Goal: Task Accomplishment & Management: Complete application form

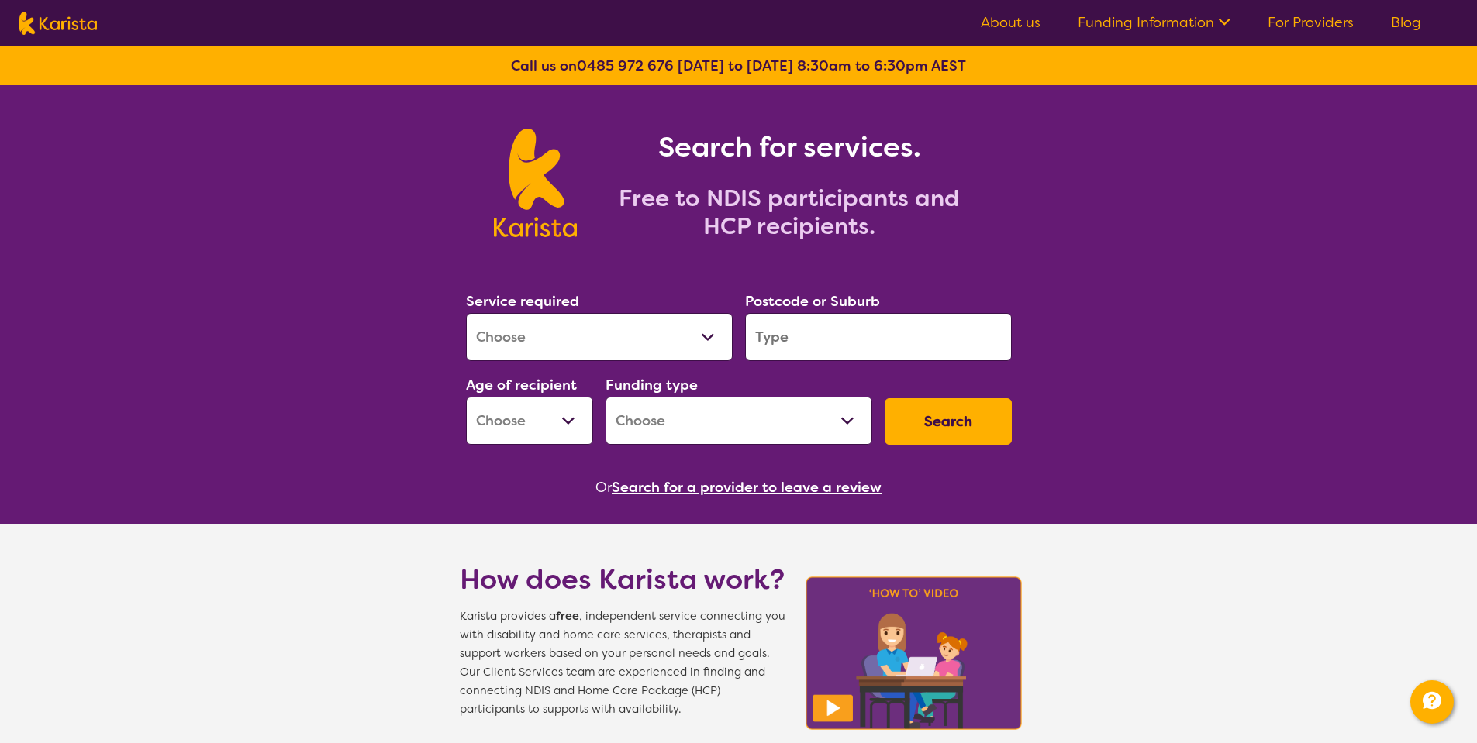
select select "Allied Health Assistant"
click at [466, 313] on select "Allied Health Assistant Assessment ([MEDICAL_DATA] or [MEDICAL_DATA]) Behaviour…" at bounding box center [599, 337] width 267 height 48
click at [828, 347] on input "search" at bounding box center [878, 337] width 267 height 48
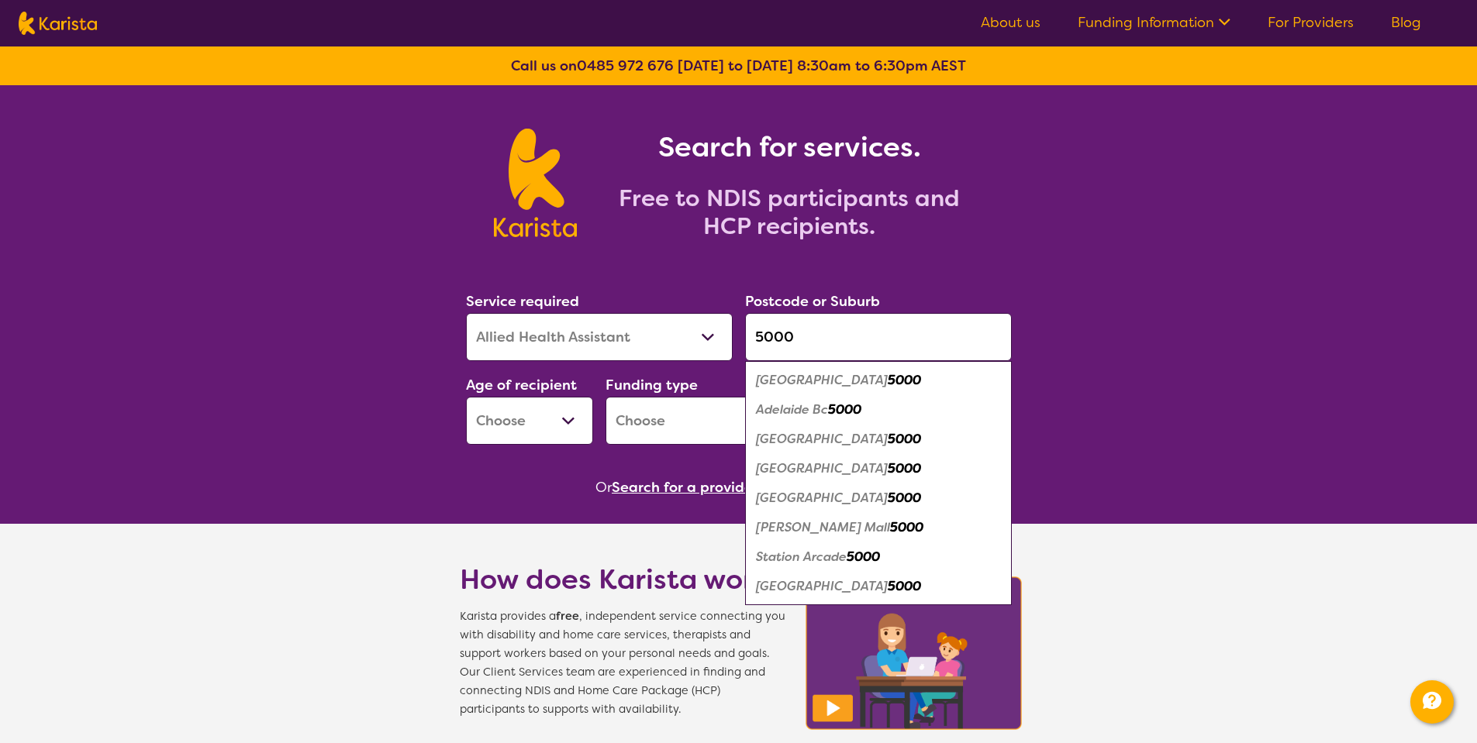
type input "5000"
click at [888, 377] on em "5000" at bounding box center [904, 380] width 33 height 16
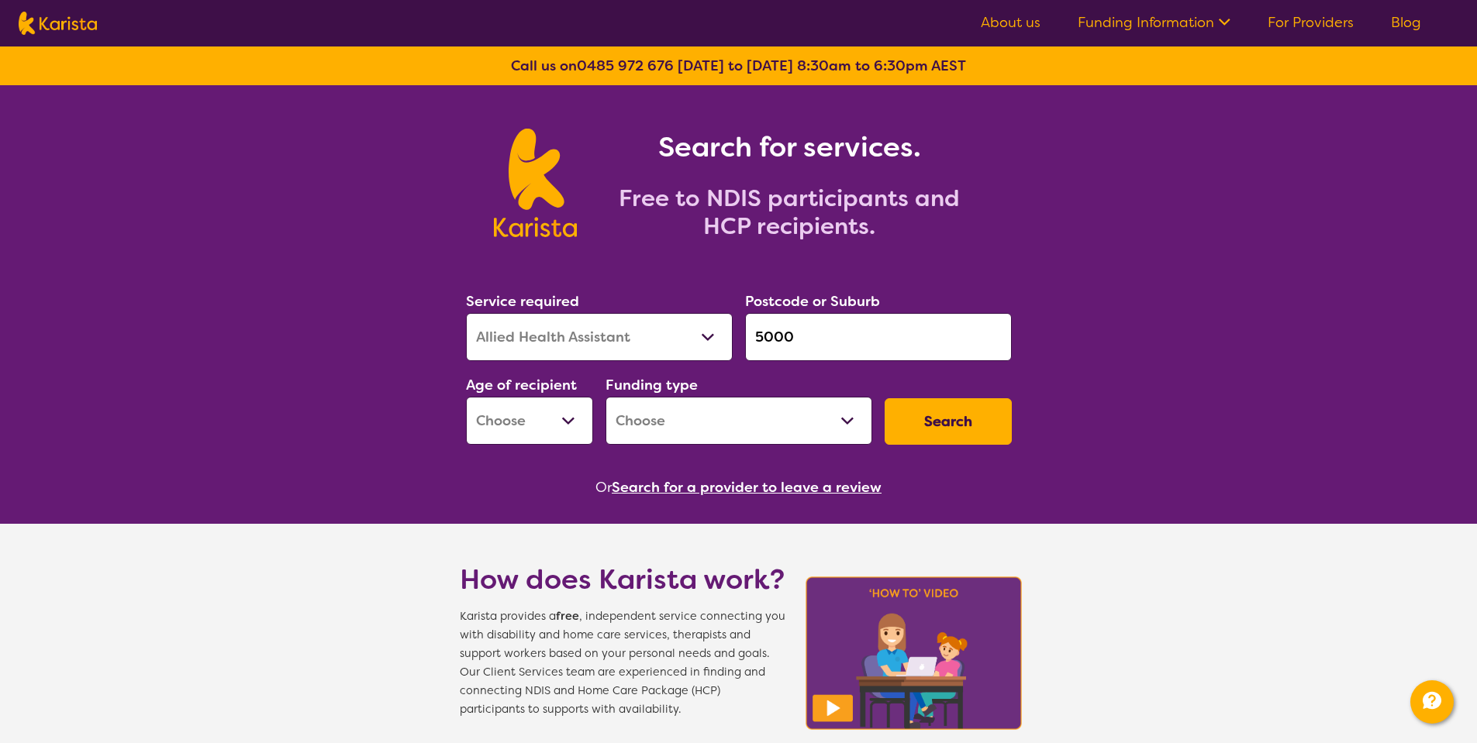
select select "AS"
click at [466, 397] on select "Early Childhood - 0 to 9 Child - 10 to 11 Adolescent - 12 to 17 Adult - 18 to 6…" at bounding box center [529, 421] width 127 height 48
select select "NDIS"
click at [605, 397] on select "Home Care Package (HCP) National Disability Insurance Scheme (NDIS) I don't know" at bounding box center [738, 421] width 267 height 48
click at [930, 427] on button "Search" at bounding box center [948, 421] width 127 height 47
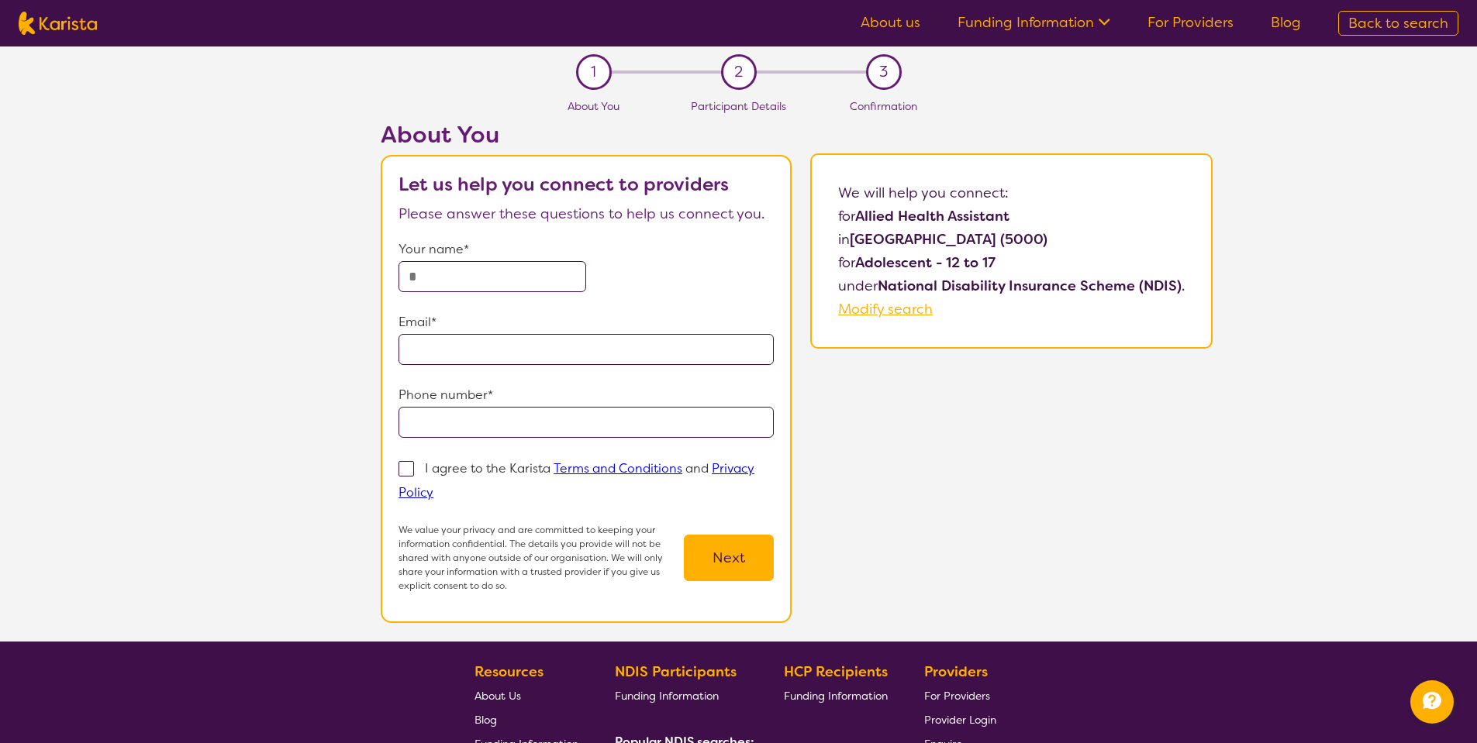
click at [516, 276] on input "text" at bounding box center [492, 276] width 188 height 31
type input "*"
click at [460, 269] on input "********" at bounding box center [492, 276] width 188 height 31
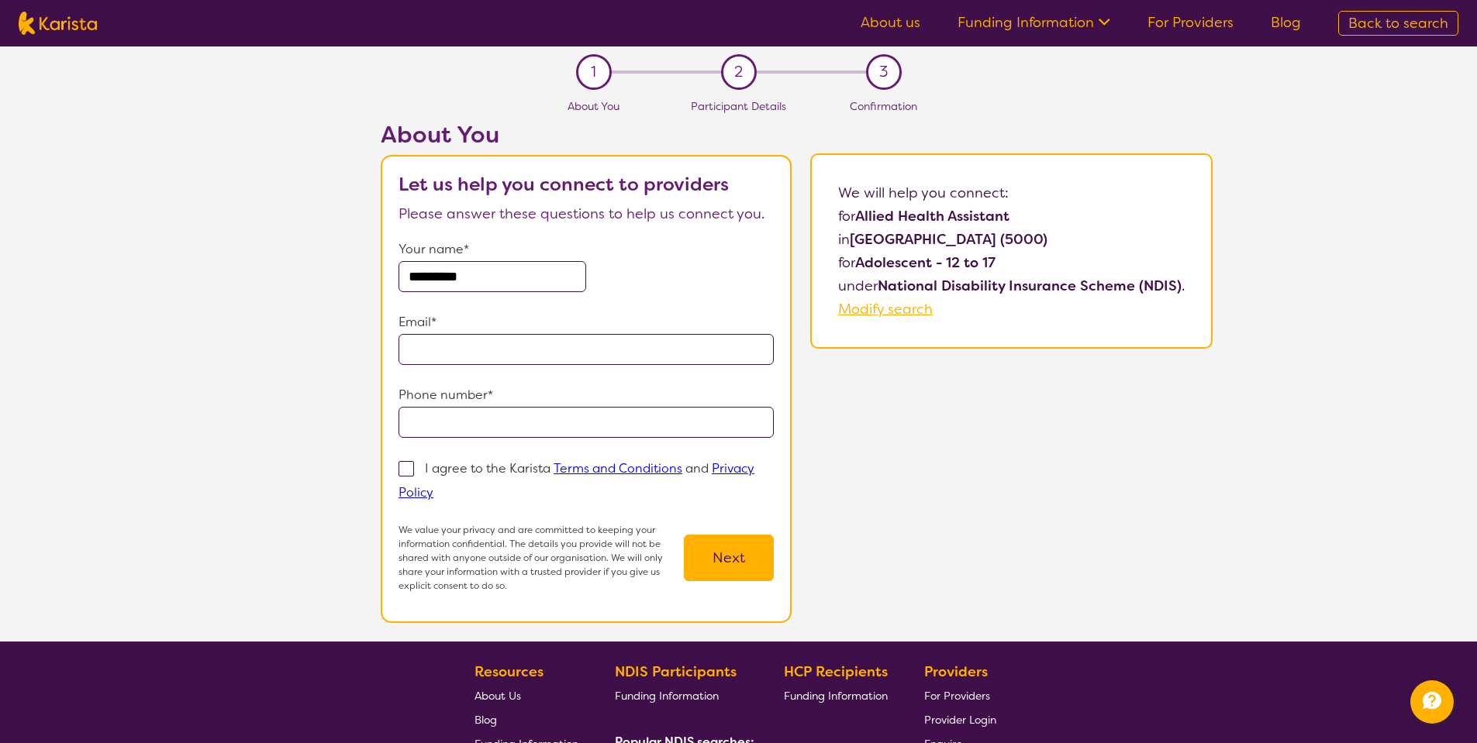
type input "*********"
click at [465, 353] on input "email" at bounding box center [585, 349] width 375 height 31
type input "**********"
click at [502, 435] on input "tel" at bounding box center [585, 422] width 375 height 31
type input "**********"
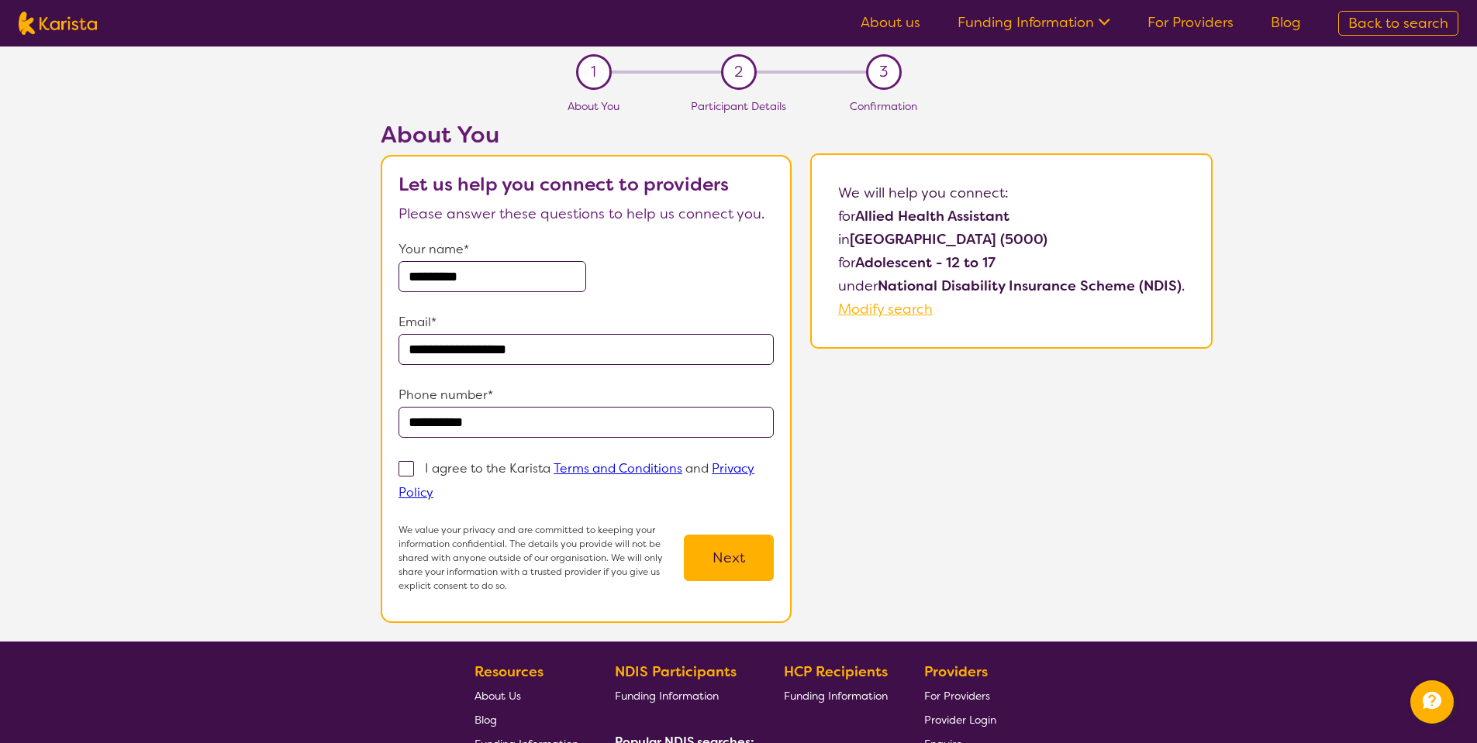
click at [407, 467] on span at bounding box center [406, 469] width 16 height 16
click at [433, 487] on input "I agree to the Karista Terms and Conditions and Privacy Policy" at bounding box center [438, 492] width 10 height 10
checkbox input "true"
click at [734, 568] on button "Next" at bounding box center [729, 558] width 90 height 47
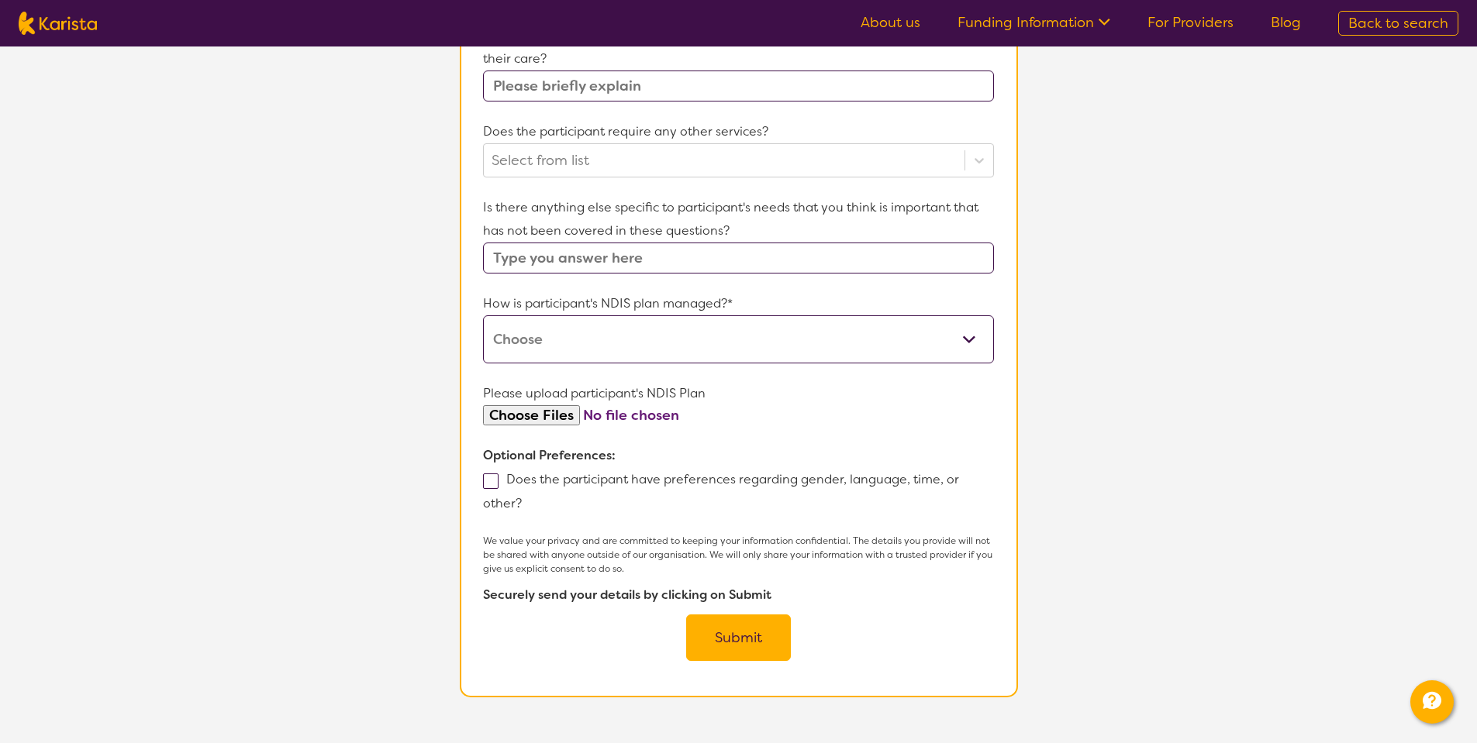
scroll to position [657, 0]
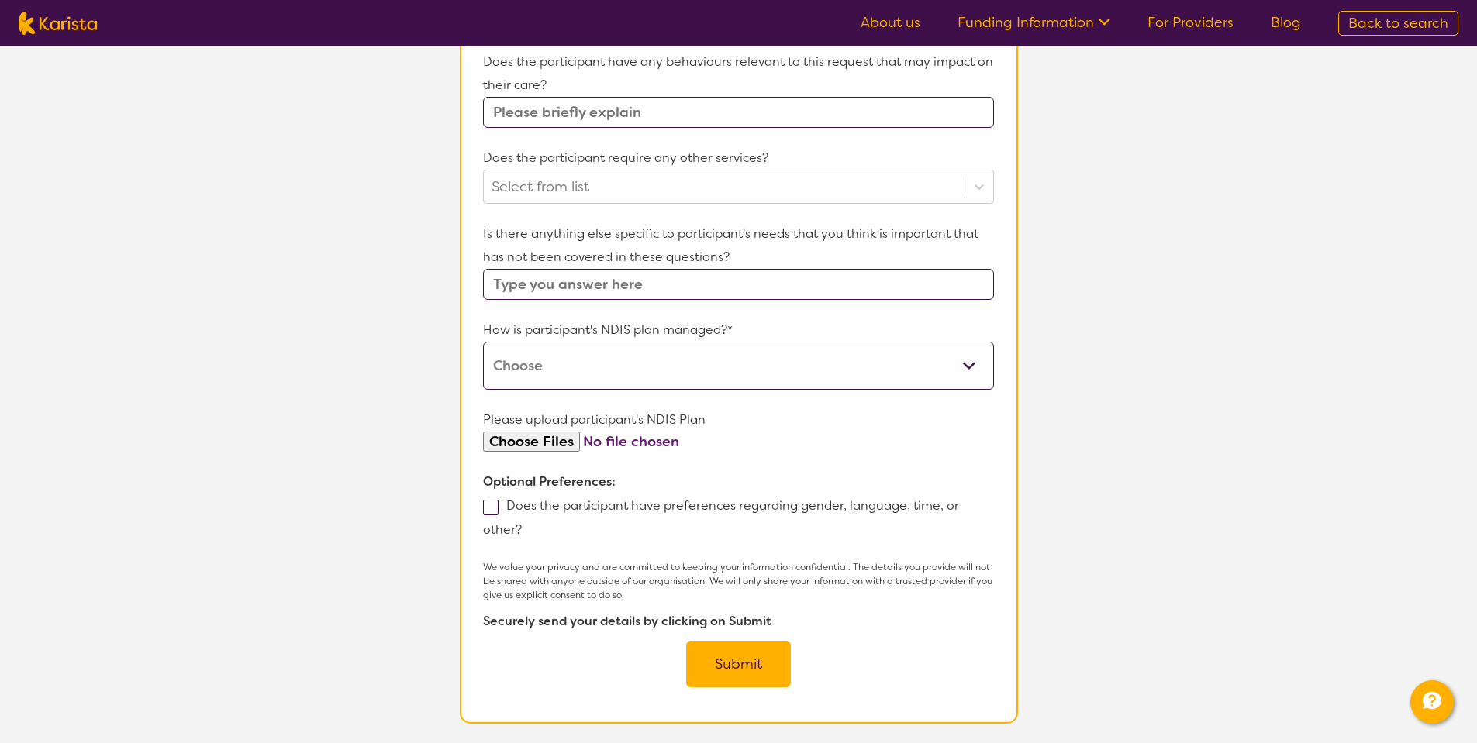
click at [726, 376] on select "Self-managed NDIS plan Managed by a registered plan management provider (not th…" at bounding box center [738, 366] width 510 height 48
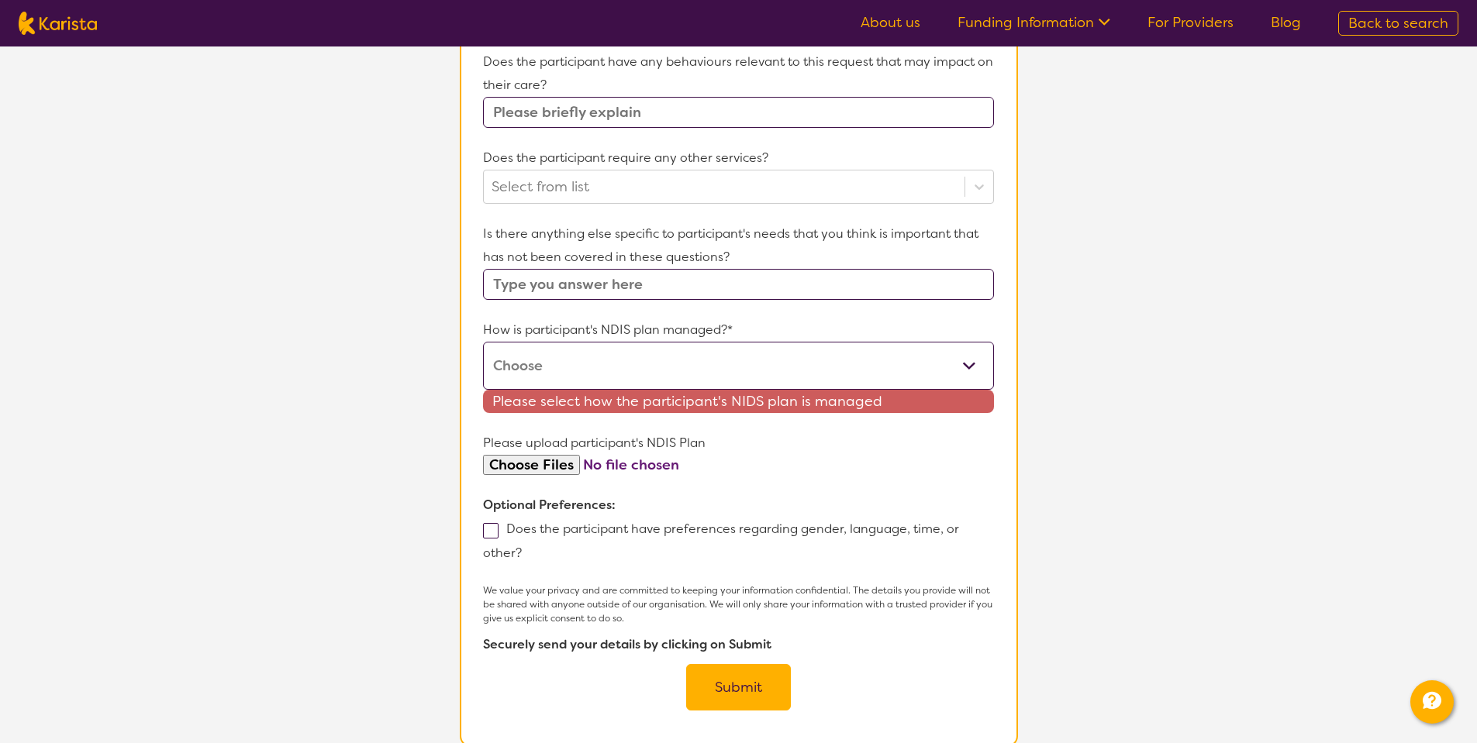
click at [746, 293] on input "text" at bounding box center [738, 284] width 510 height 31
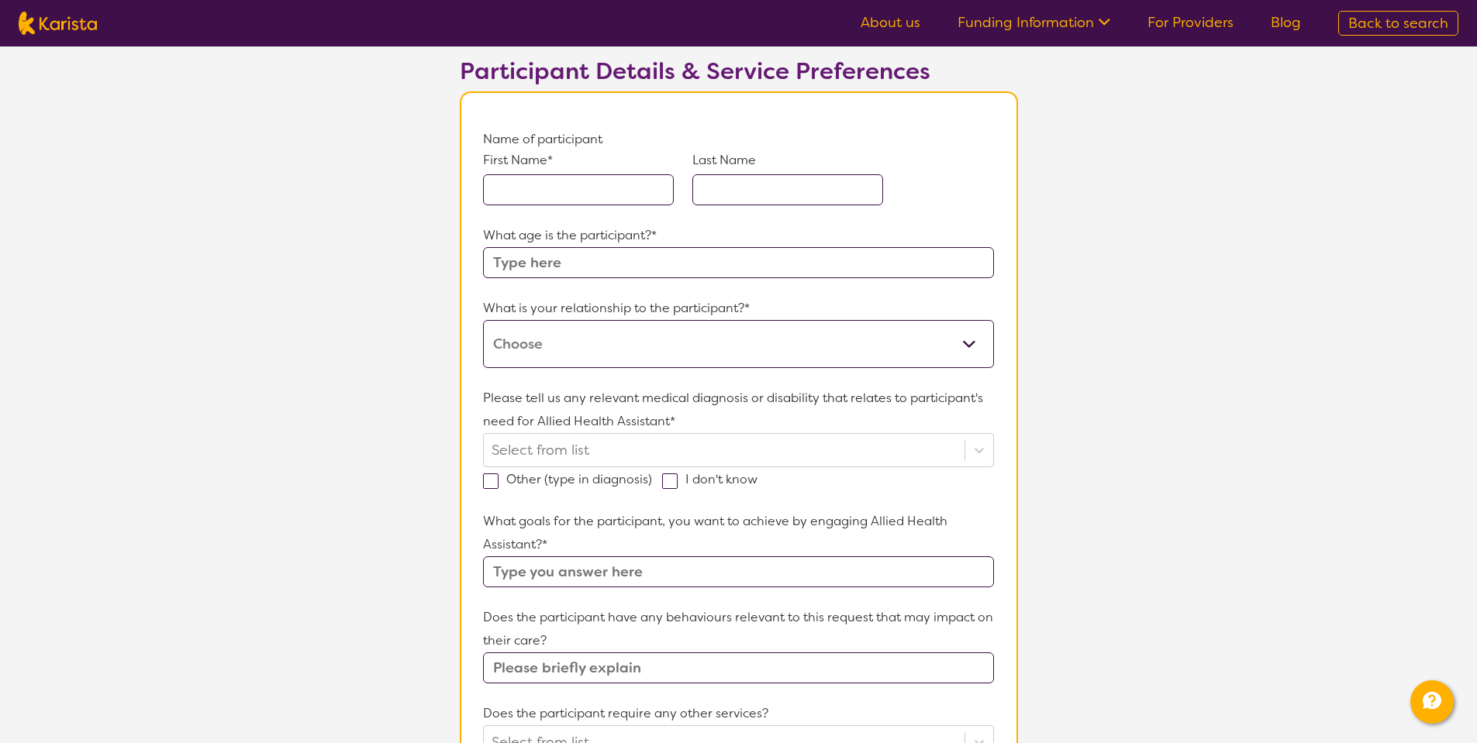
scroll to position [0, 0]
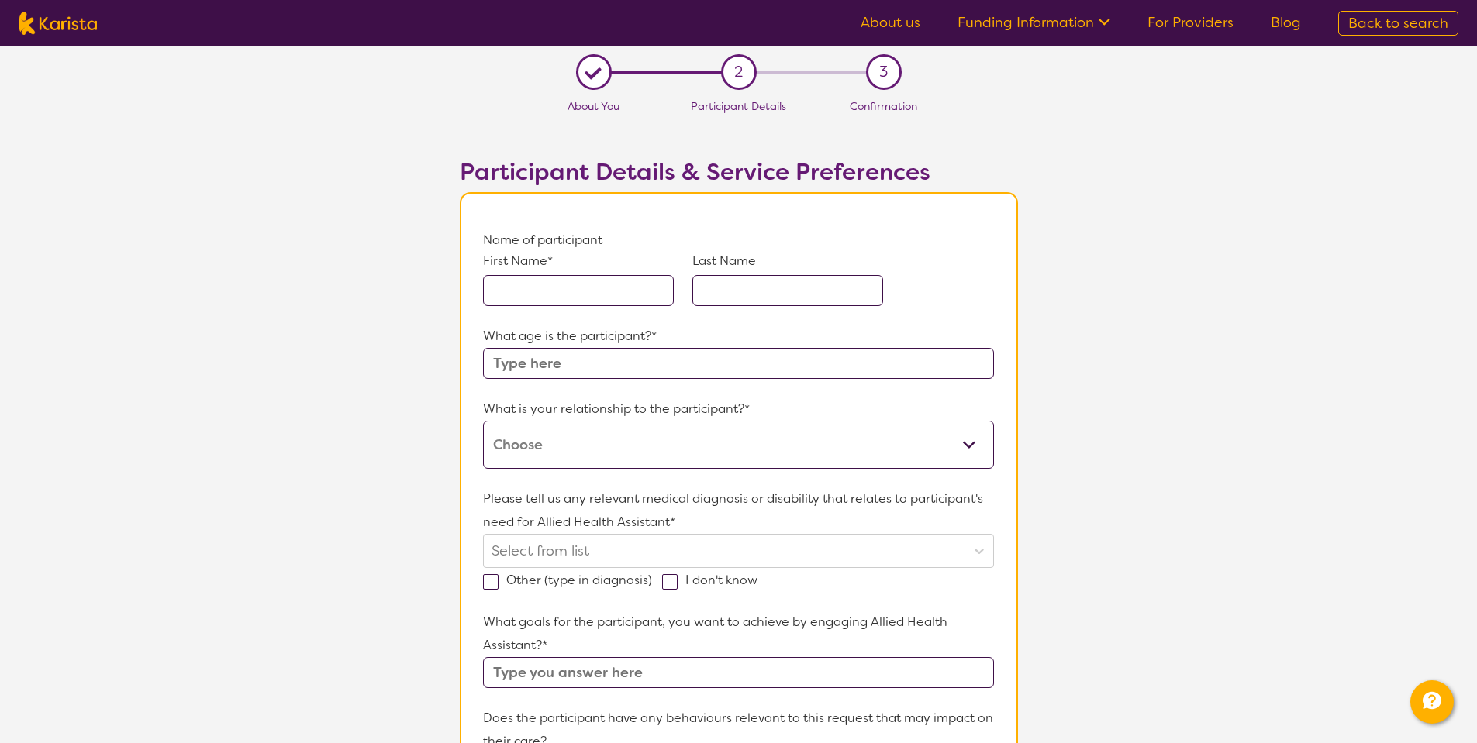
click at [559, 302] on input "text" at bounding box center [578, 290] width 191 height 31
click at [582, 364] on div "What age is the participant?*" at bounding box center [738, 352] width 510 height 54
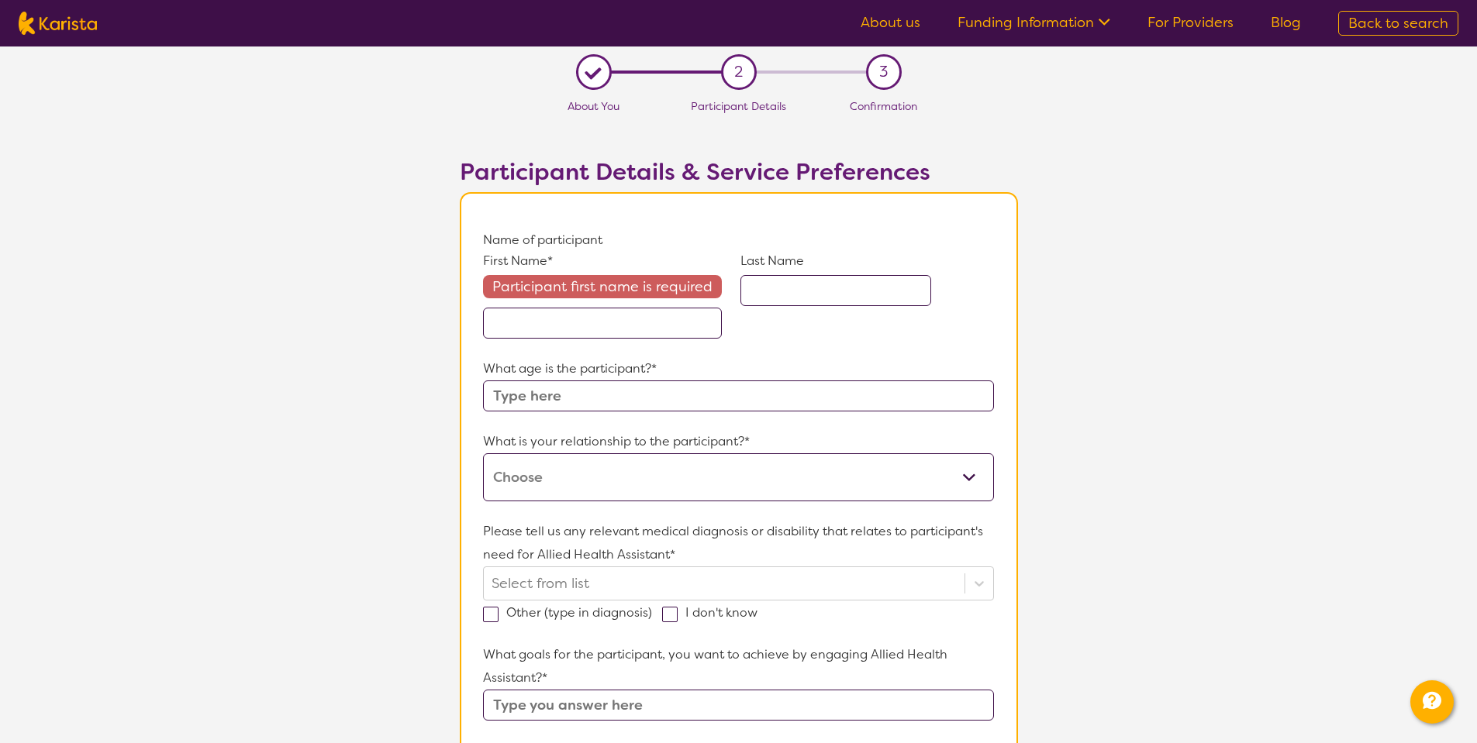
click at [623, 403] on input "text" at bounding box center [738, 396] width 510 height 31
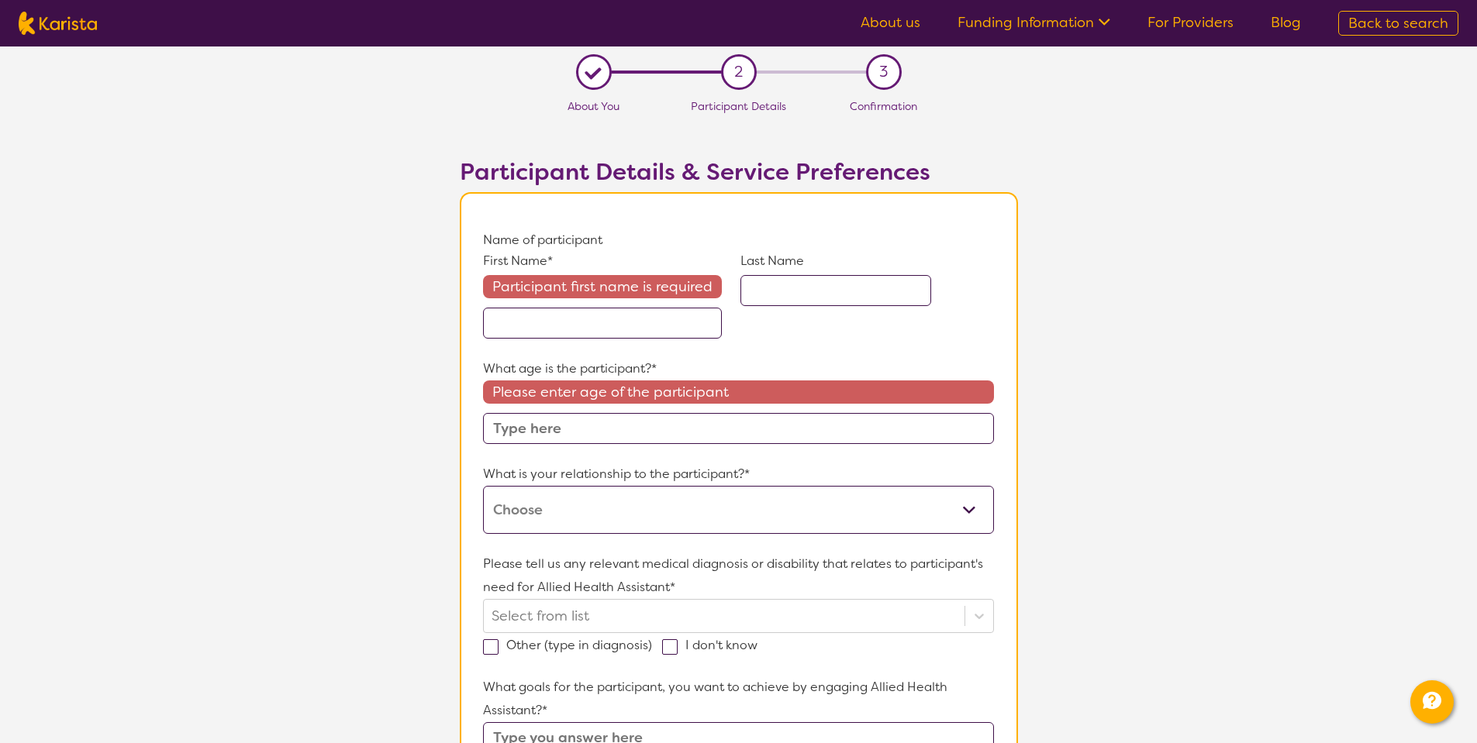
click at [847, 285] on input "text" at bounding box center [835, 290] width 191 height 31
click at [720, 335] on div "First Name* Participant first name is required Last Name" at bounding box center [738, 304] width 510 height 105
click at [619, 326] on input "text" at bounding box center [602, 323] width 239 height 31
drag, startPoint x: 538, startPoint y: 329, endPoint x: 505, endPoint y: 323, distance: 33.1
click at [505, 323] on input "text" at bounding box center [602, 323] width 239 height 31
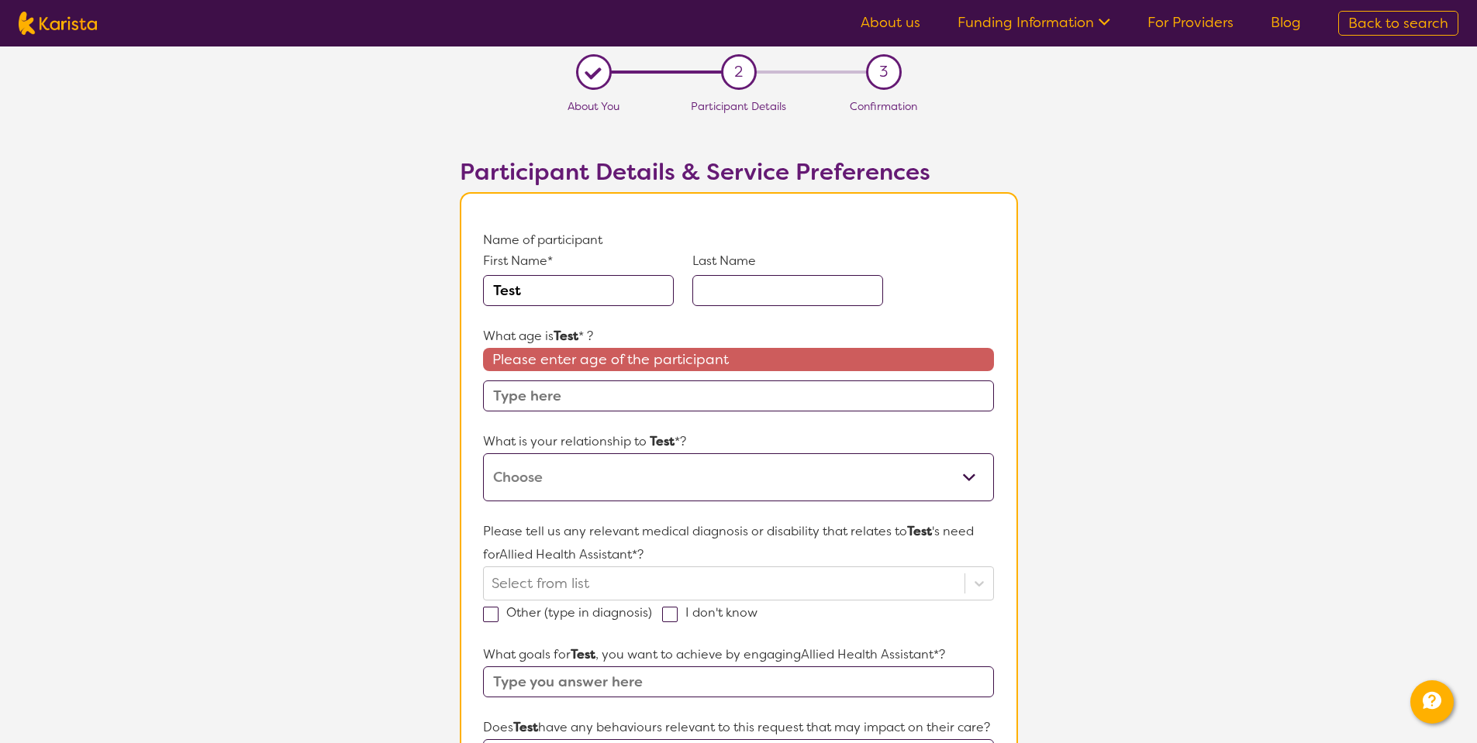
type input "Test"
type input "User"
click at [576, 395] on input "text" at bounding box center [738, 396] width 510 height 31
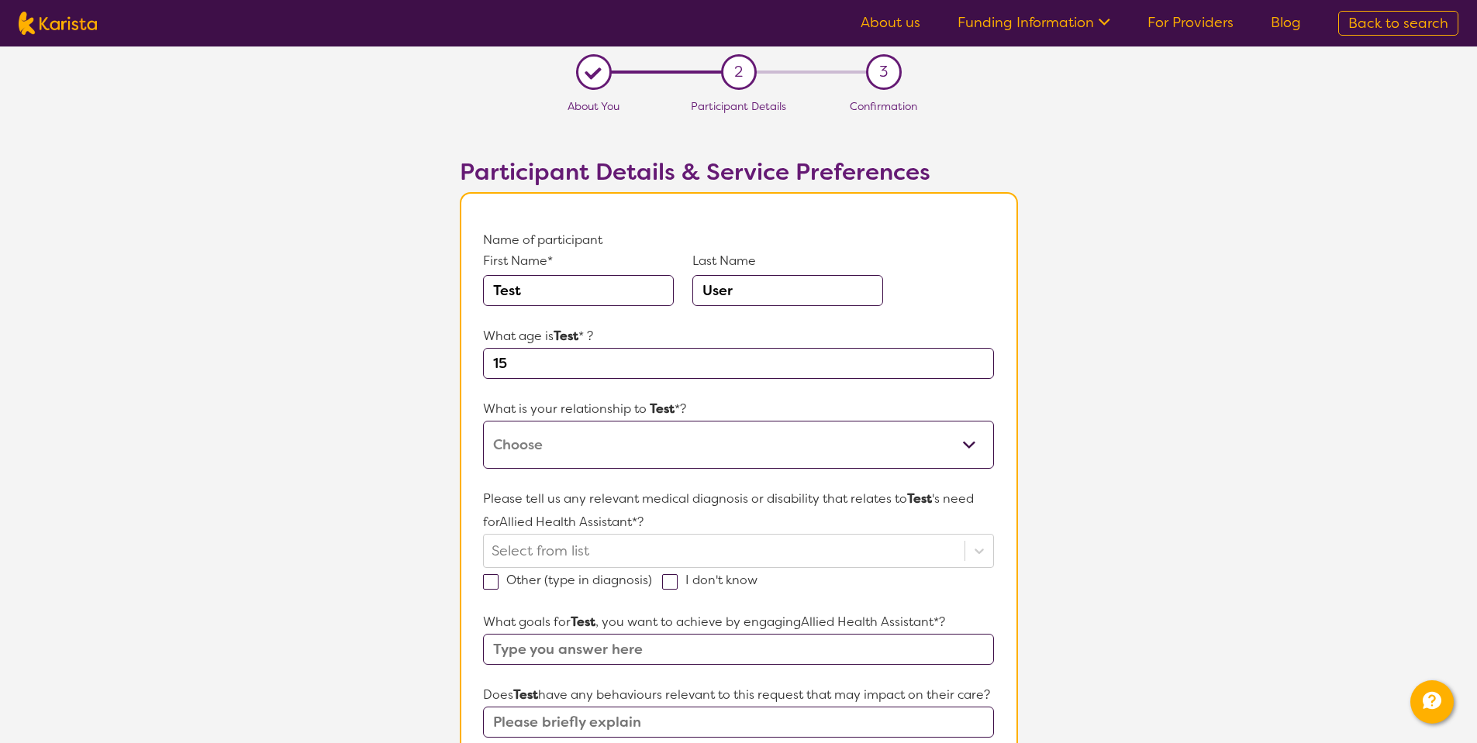
type input "15"
select select "This request is for myself"
click at [483, 421] on select "This request is for myself I am their parent I am their child I am their spouse…" at bounding box center [738, 445] width 510 height 48
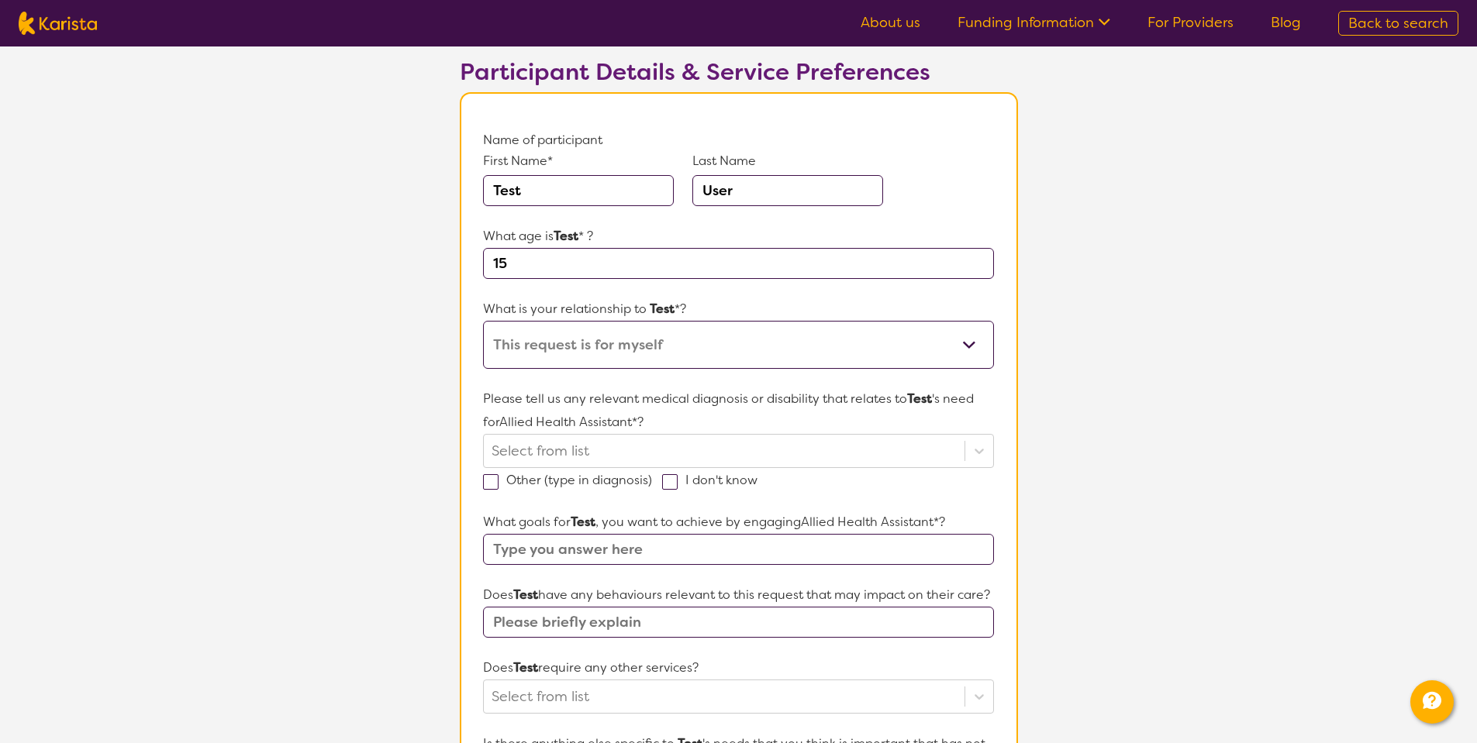
scroll to position [123, 0]
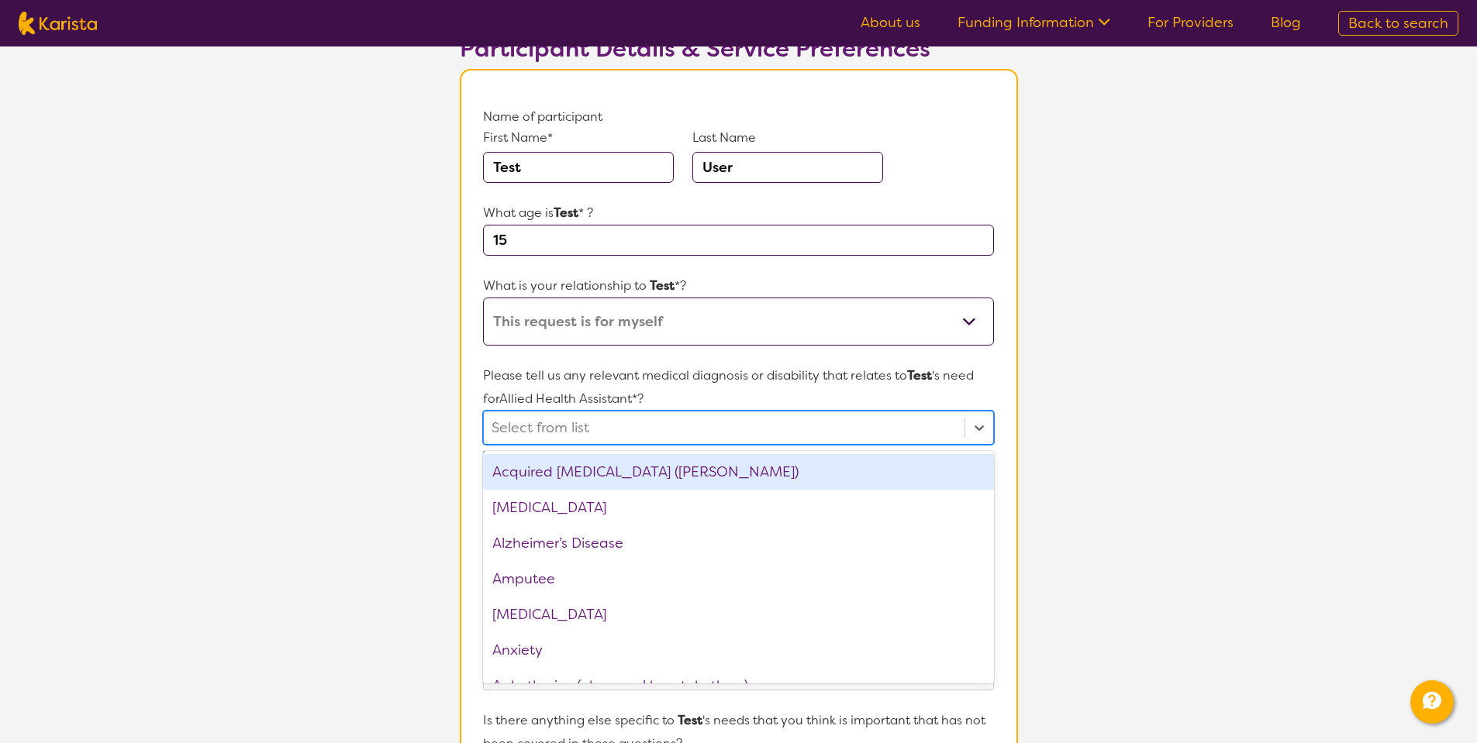
click at [830, 423] on div at bounding box center [723, 428] width 464 height 26
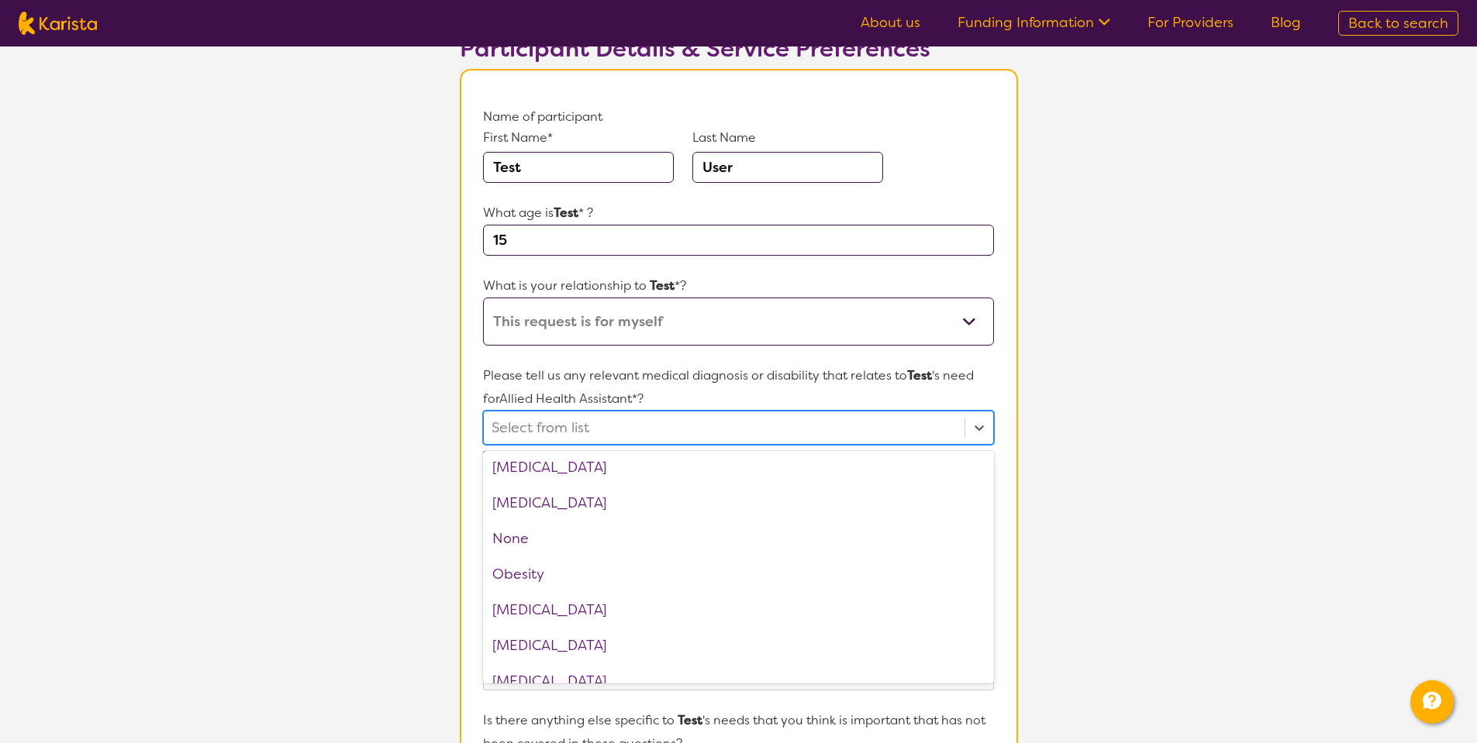
scroll to position [1668, 0]
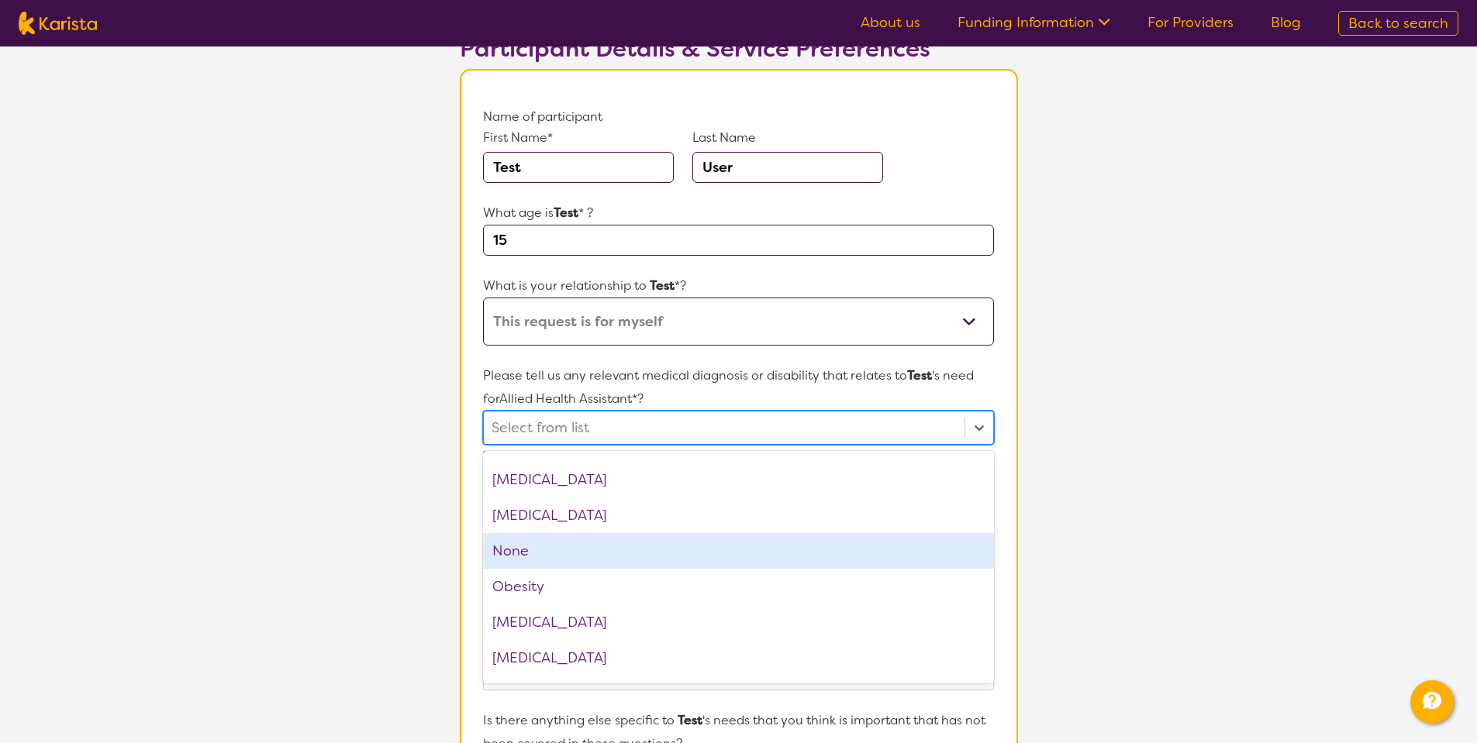
click at [616, 560] on div "None" at bounding box center [738, 551] width 510 height 36
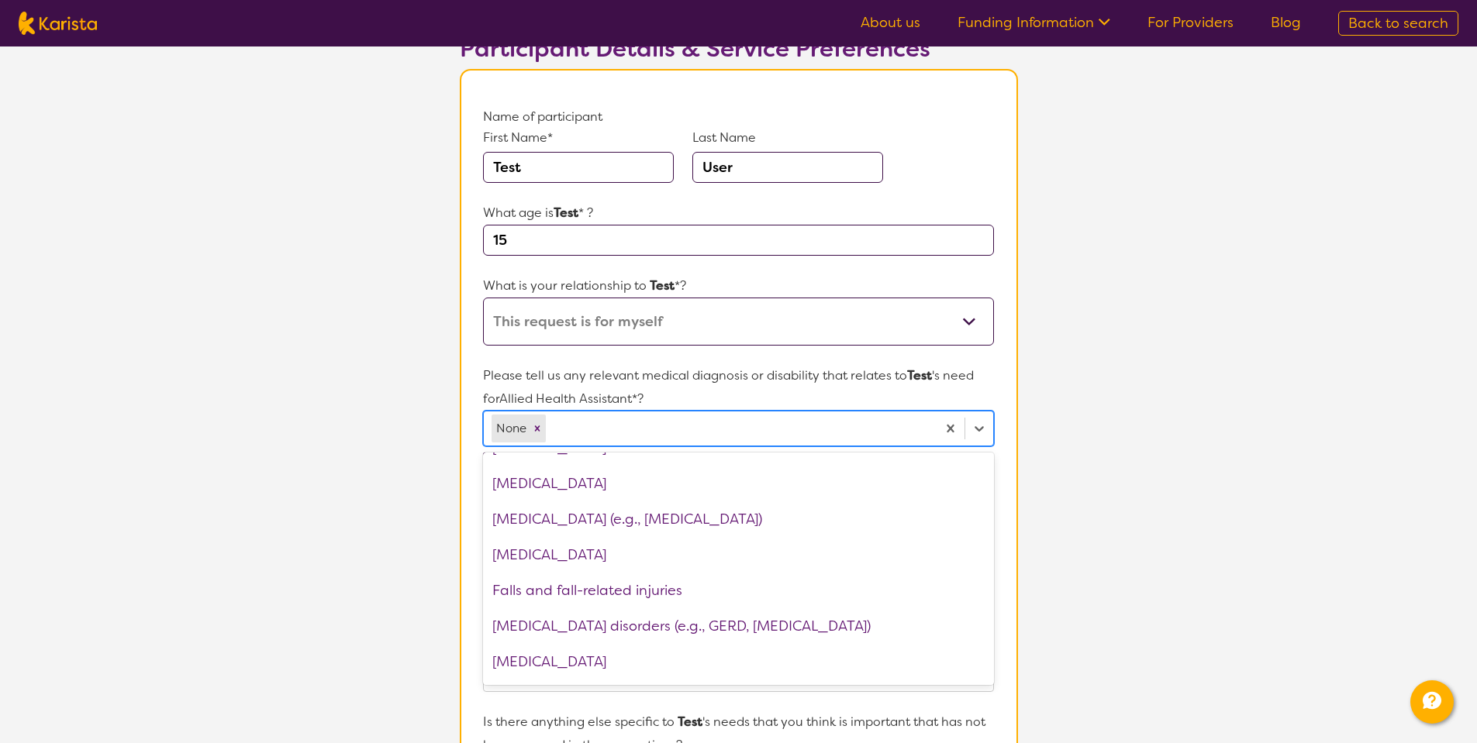
scroll to position [0, 0]
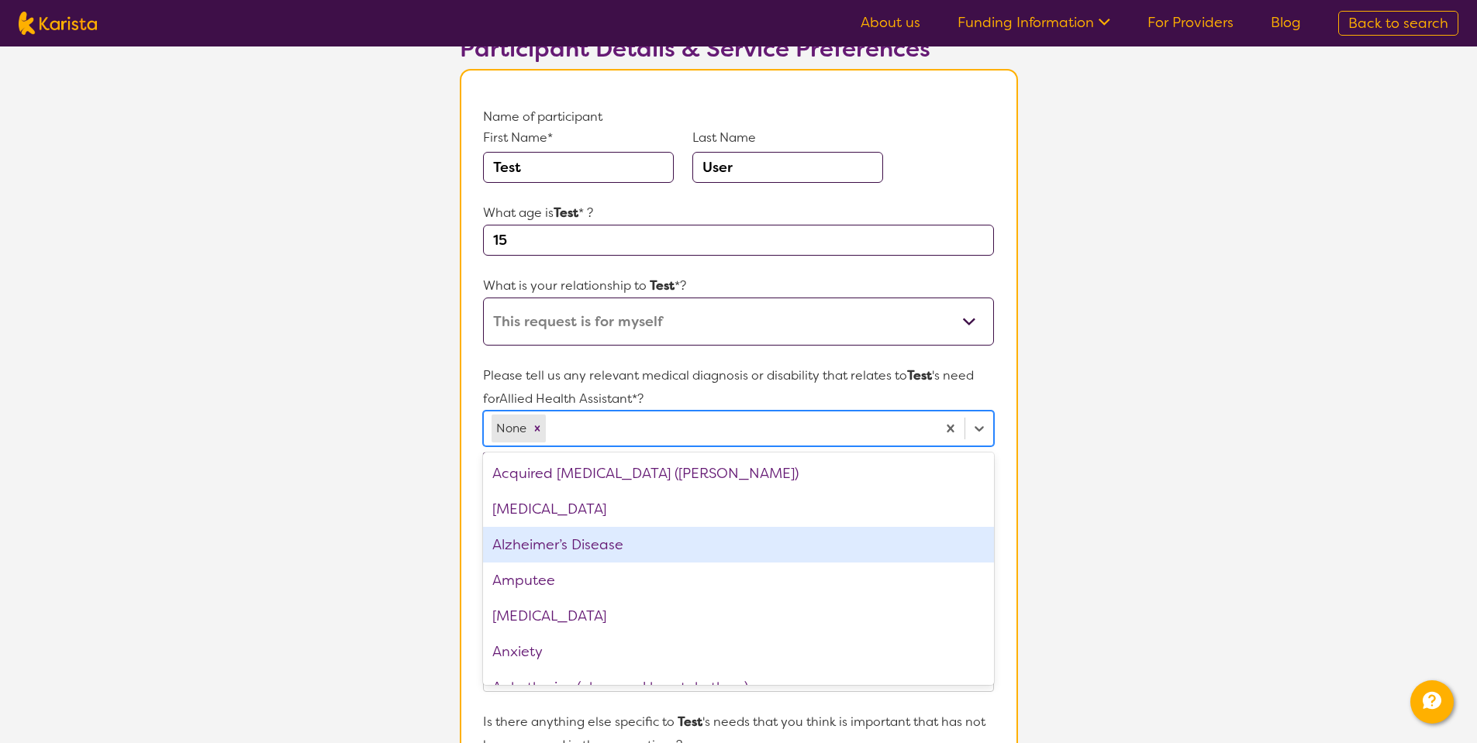
click at [1150, 503] on section "L About You 2 Participant Details 3 Confirmation Participant Details & Service …" at bounding box center [738, 595] width 1477 height 1344
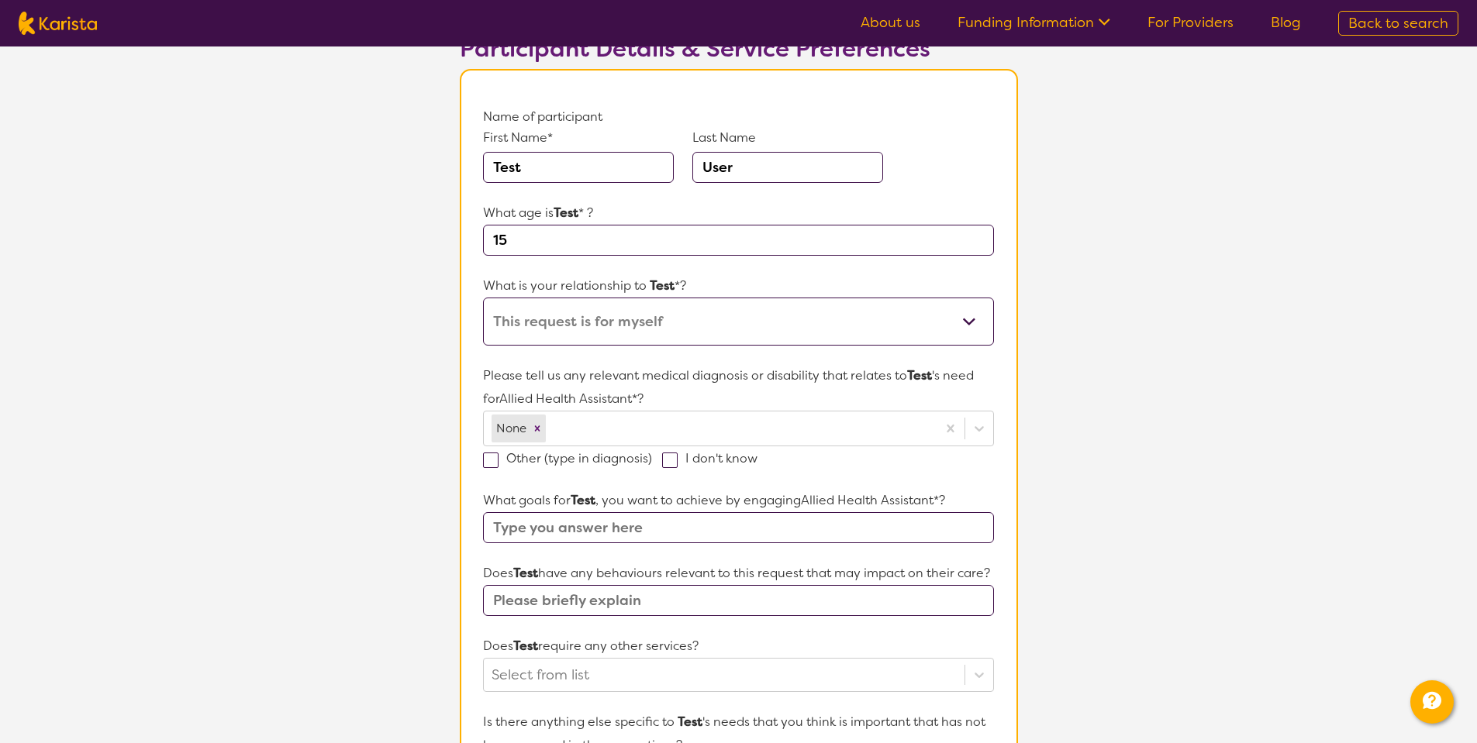
click at [666, 458] on span at bounding box center [670, 461] width 16 height 16
click at [757, 458] on input "I don't know" at bounding box center [762, 458] width 10 height 10
checkbox input "true"
click at [750, 533] on input "text" at bounding box center [738, 527] width 510 height 31
click at [747, 533] on input "text" at bounding box center [738, 527] width 510 height 31
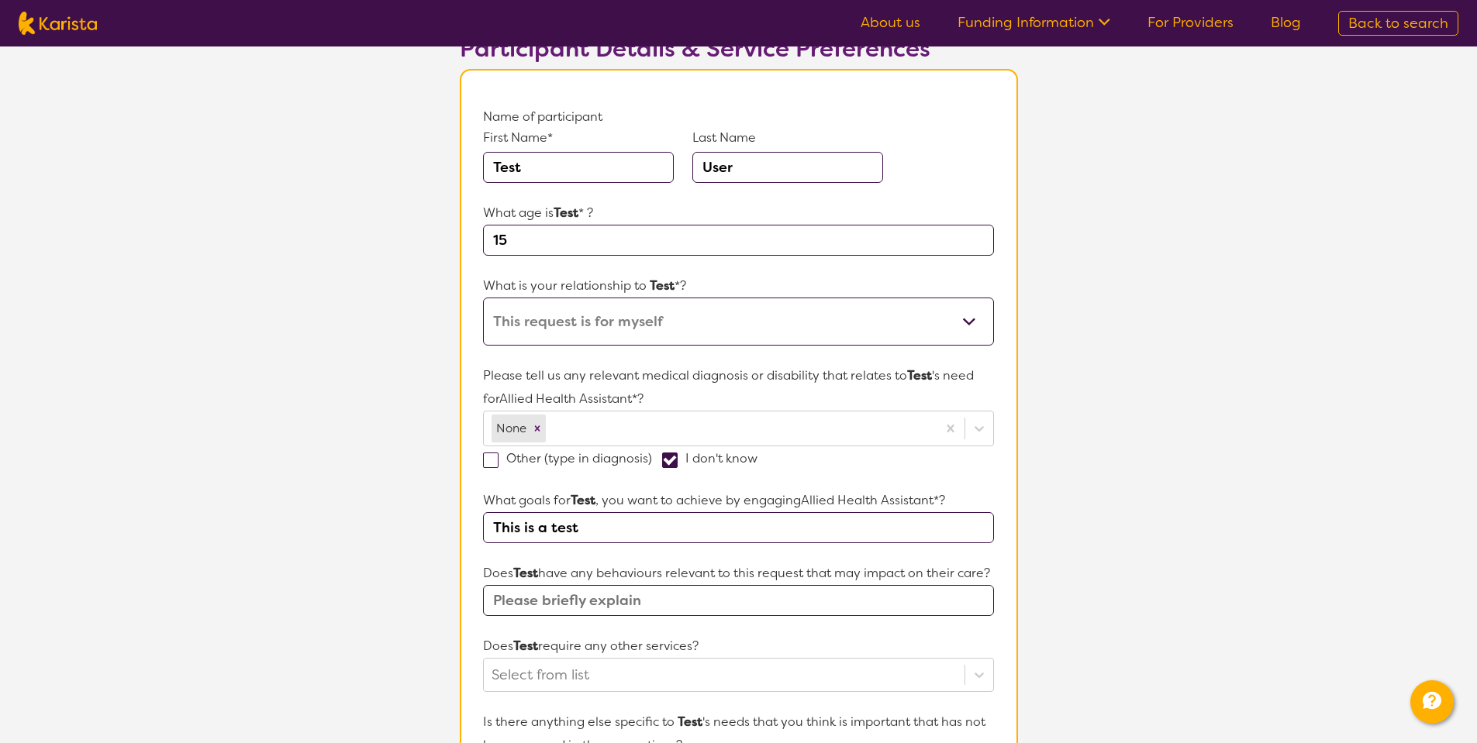
type input "This is a test"
click at [633, 616] on input "text" at bounding box center [738, 600] width 510 height 31
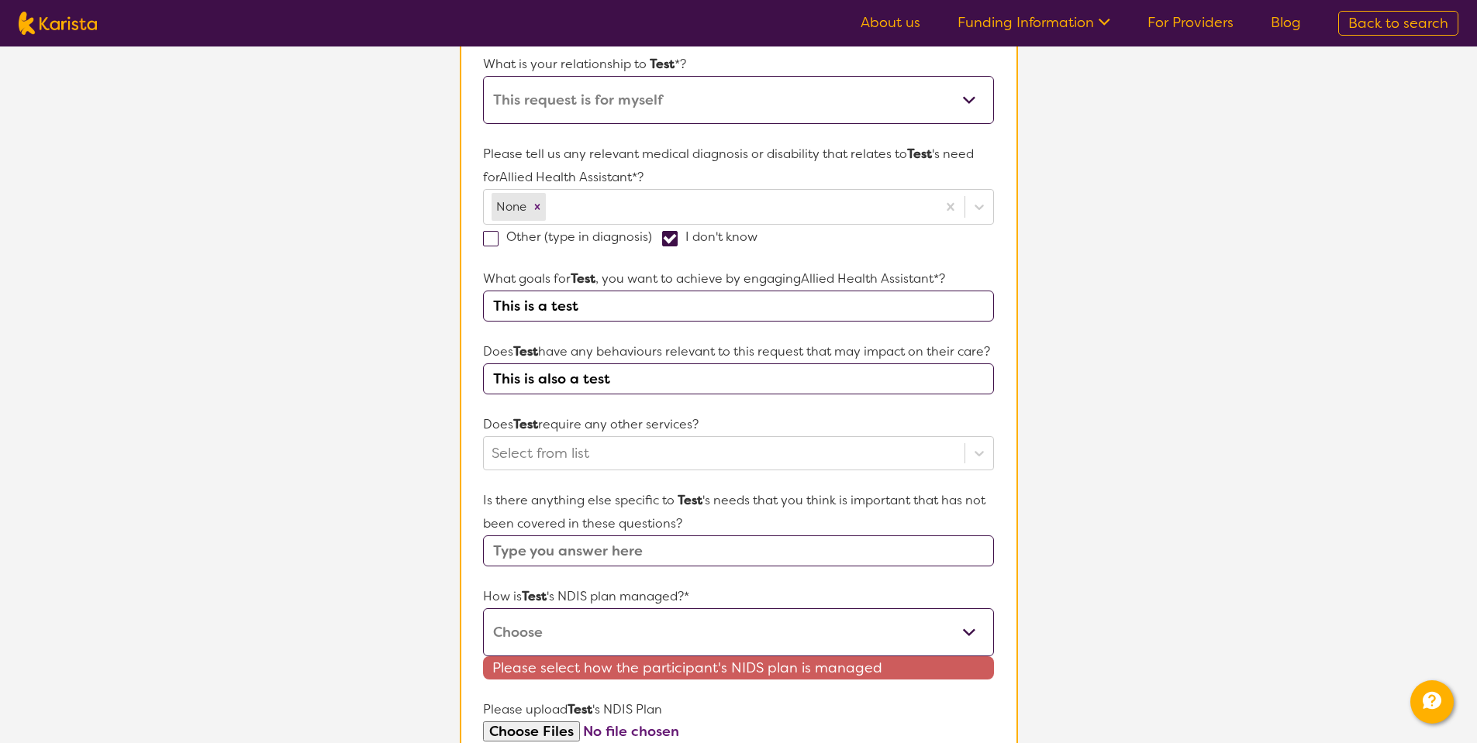
scroll to position [371, 0]
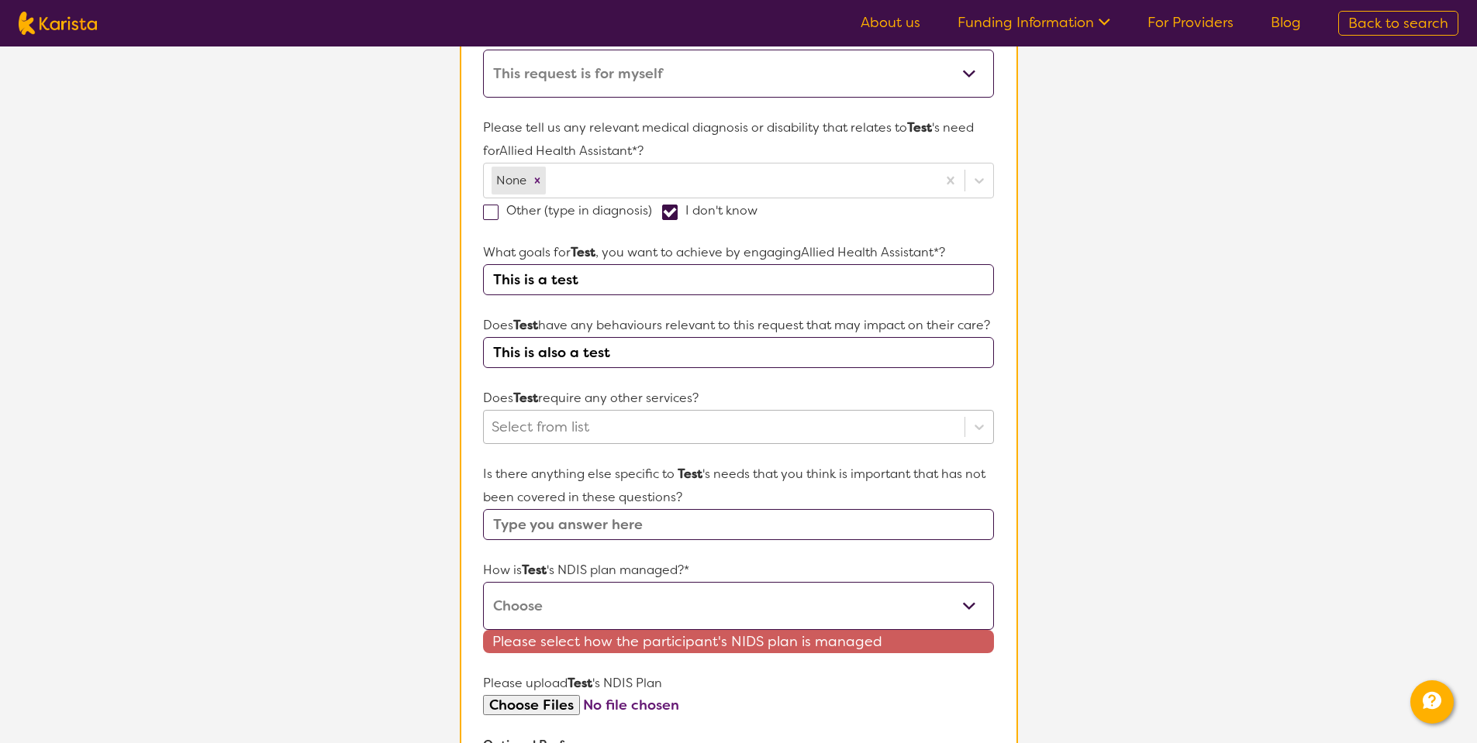
type input "This is also a test"
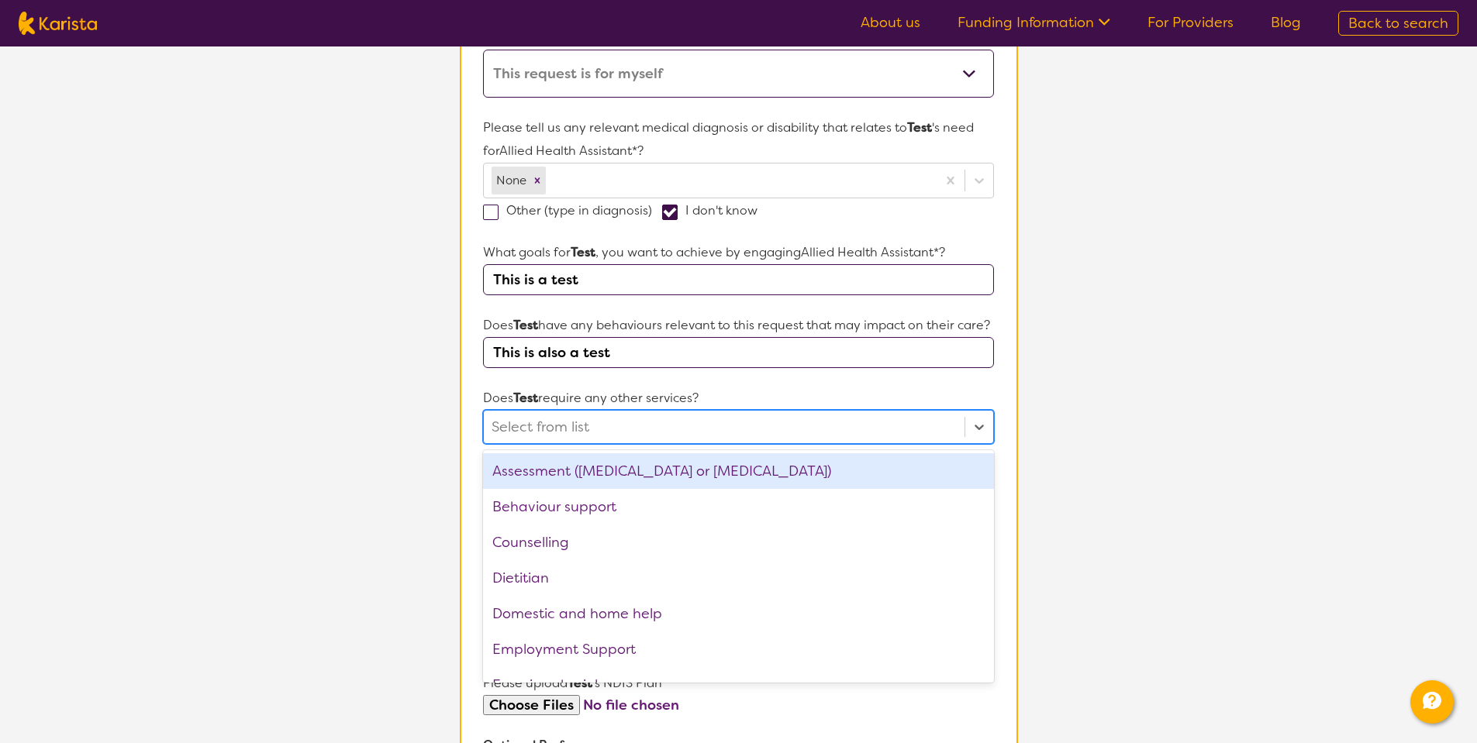
click at [657, 440] on div at bounding box center [723, 427] width 464 height 26
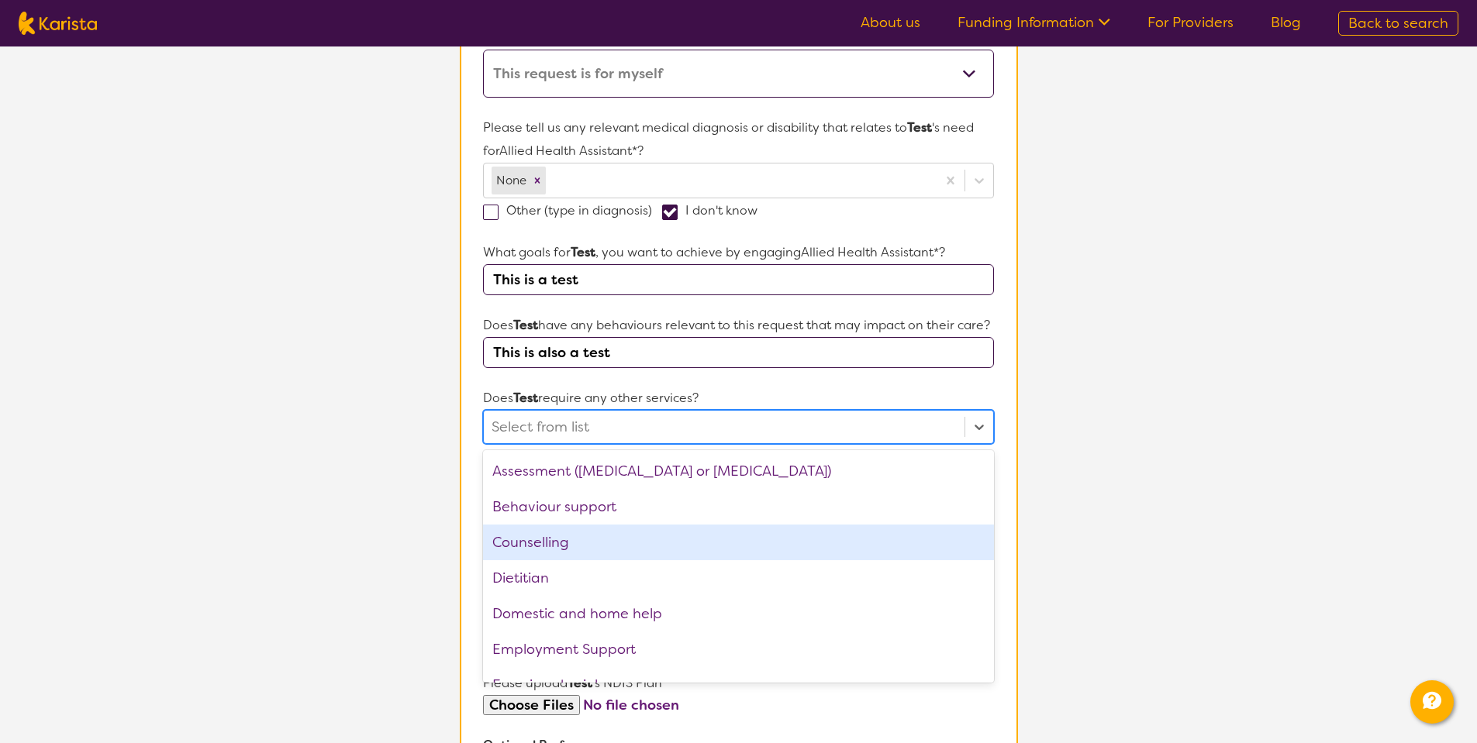
click at [558, 558] on div "Counselling" at bounding box center [738, 543] width 510 height 36
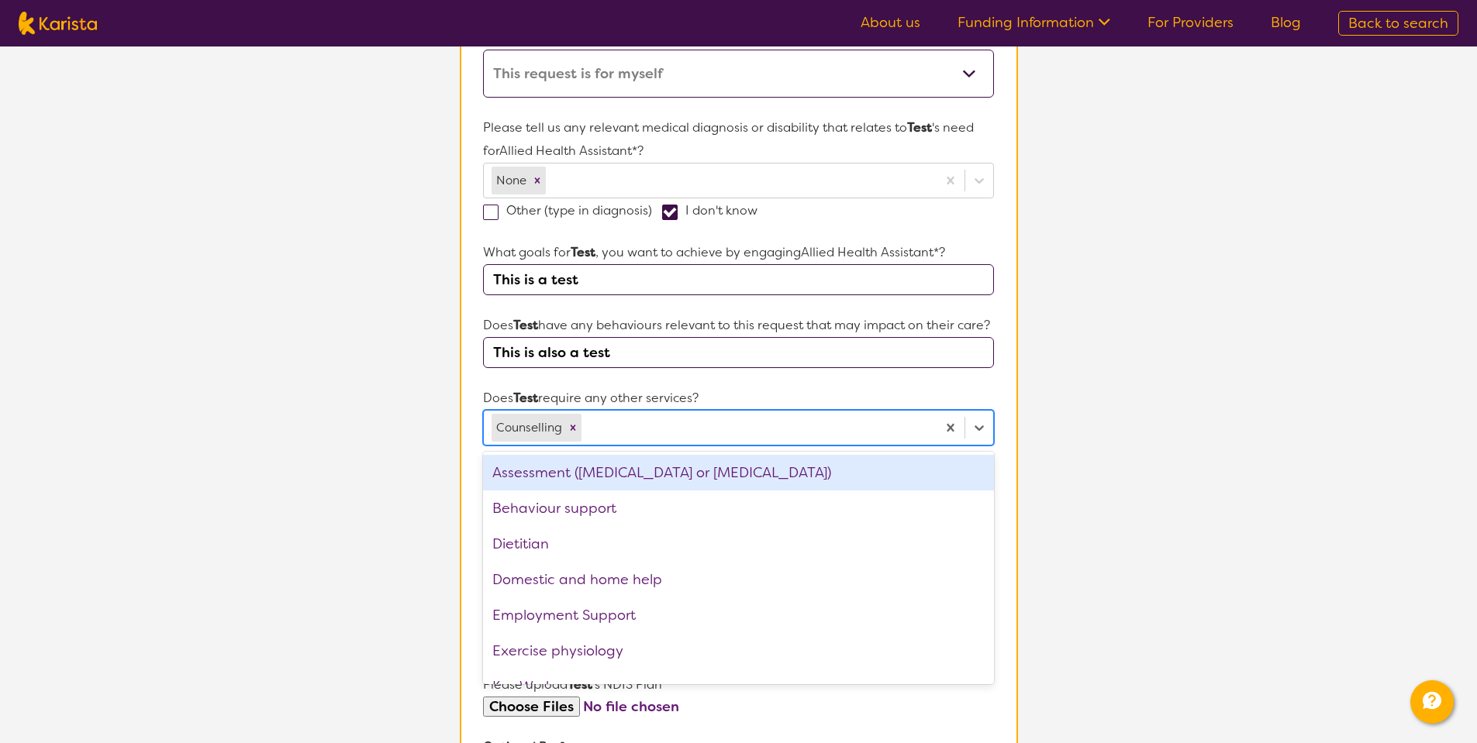
click at [1149, 512] on section "L About You 2 Participant Details 3 Confirmation Participant Details & Service …" at bounding box center [738, 348] width 1477 height 1346
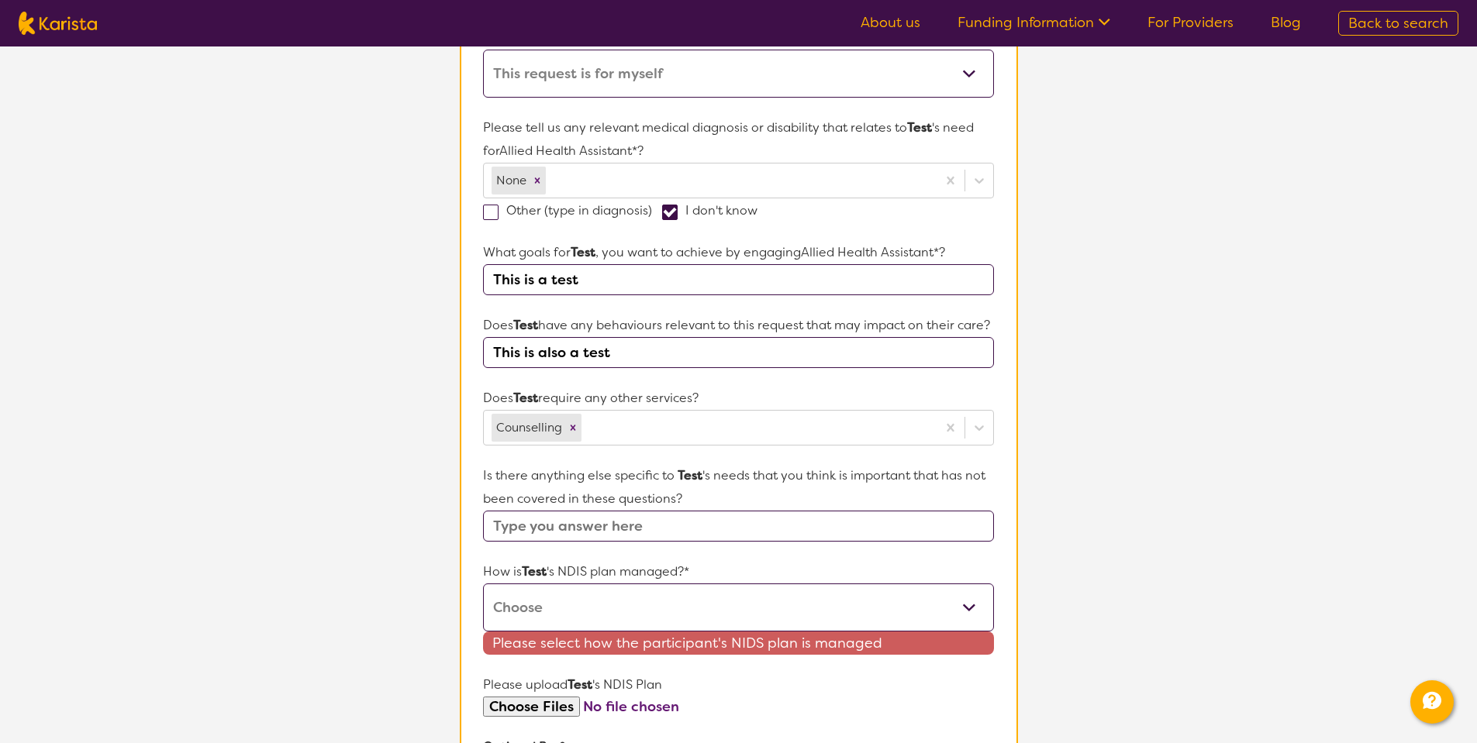
click at [692, 542] on input "text" at bounding box center [738, 526] width 510 height 31
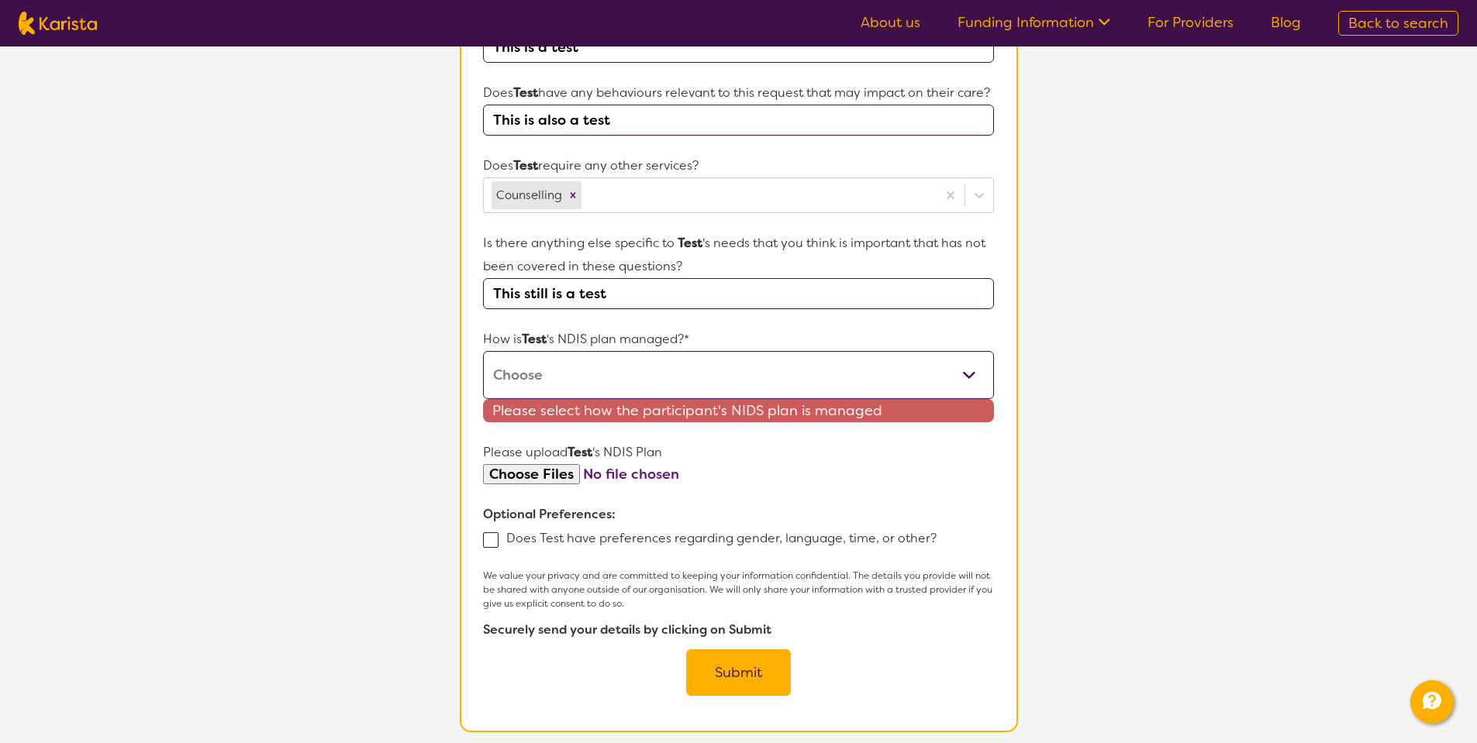
type input "This still is a test"
click at [483, 374] on select "Self-managed NDIS plan Managed by a registered plan management provider (not th…" at bounding box center [738, 375] width 510 height 48
click at [856, 399] on select "Self-managed NDIS plan Managed by a registered plan management provider (not th…" at bounding box center [738, 375] width 510 height 48
click at [483, 374] on select "Self-managed NDIS plan Managed by a registered plan management provider (not th…" at bounding box center [738, 375] width 510 height 48
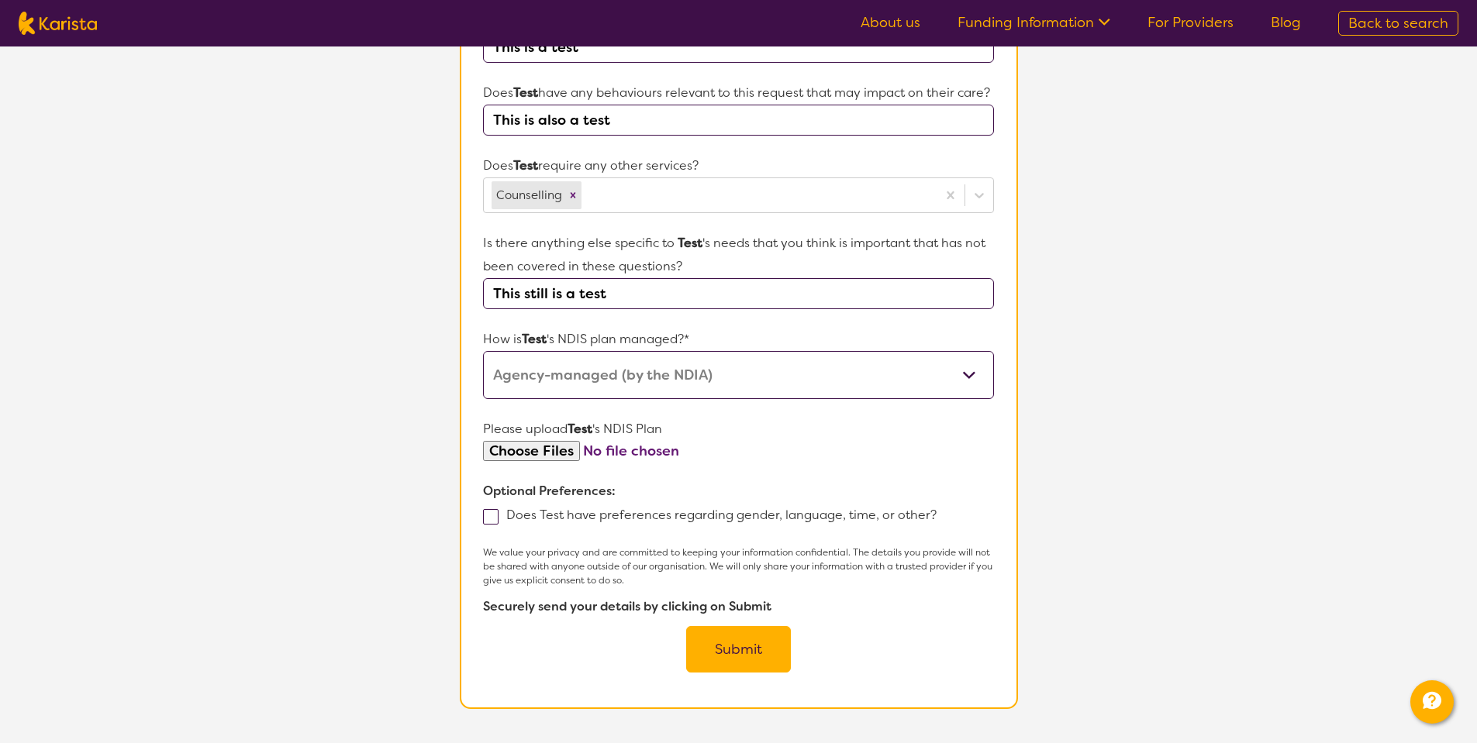
click at [750, 703] on section "Name of participant First Name* Test Last Name User What age is Test * ? 15 Wha…" at bounding box center [739, 148] width 558 height 1121
select select "Plan Managed"
click at [483, 374] on select "Self-managed NDIS plan Managed by a registered plan management provider (not th…" at bounding box center [738, 375] width 510 height 48
click at [763, 673] on button "Submit" at bounding box center [738, 649] width 105 height 47
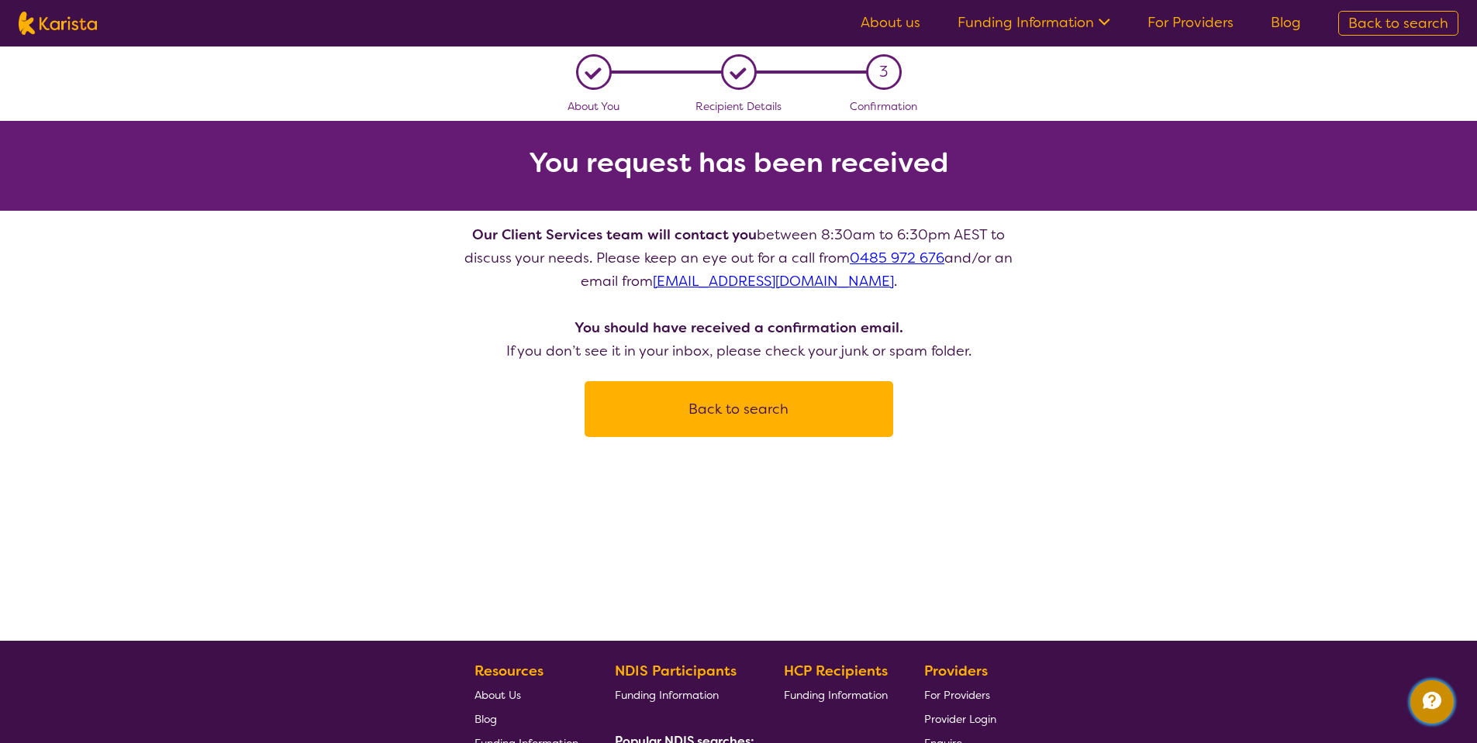
click at [1437, 709] on icon "Channel Menu" at bounding box center [1431, 700] width 31 height 31
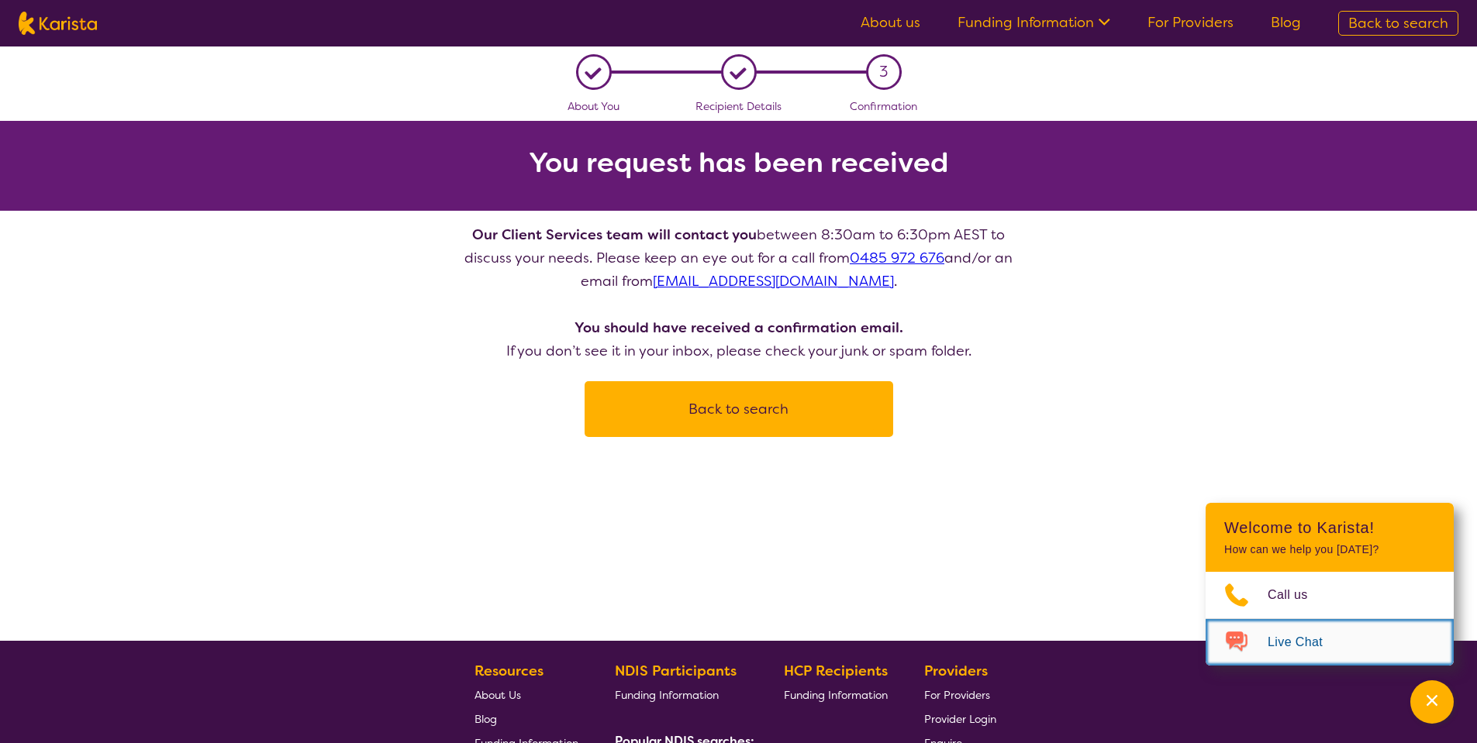
click at [1285, 650] on span "Live Chat" at bounding box center [1305, 642] width 74 height 23
